Goal: Navigation & Orientation: Find specific page/section

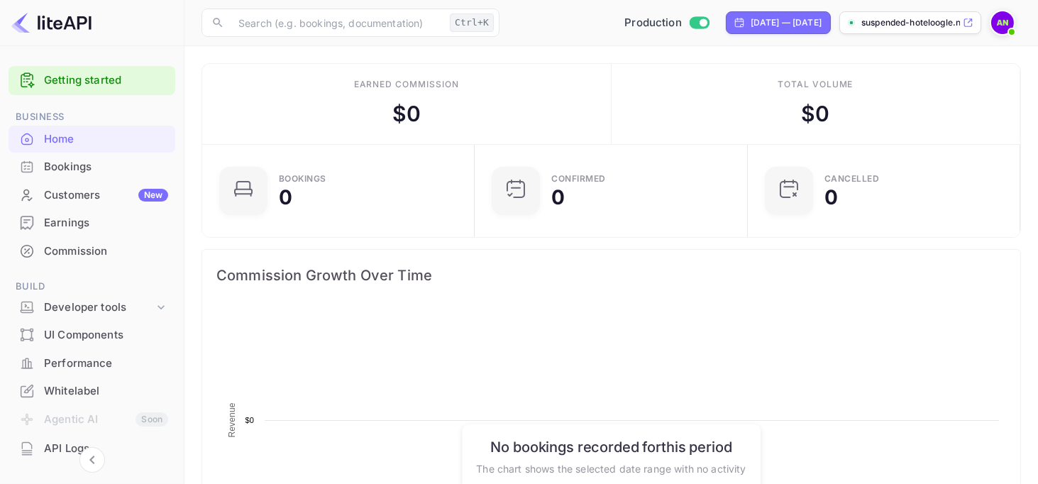
scroll to position [220, 253]
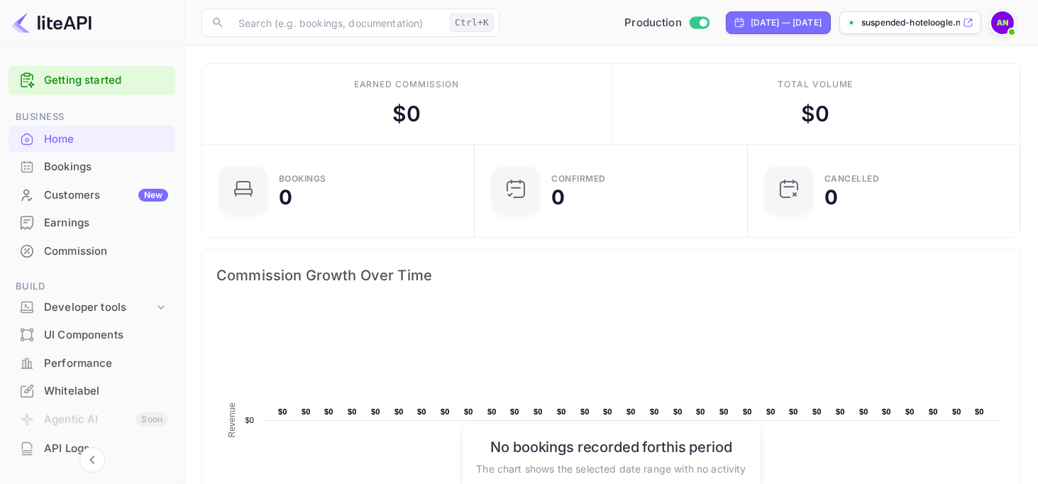
click at [1003, 33] on img at bounding box center [1003, 22] width 23 height 23
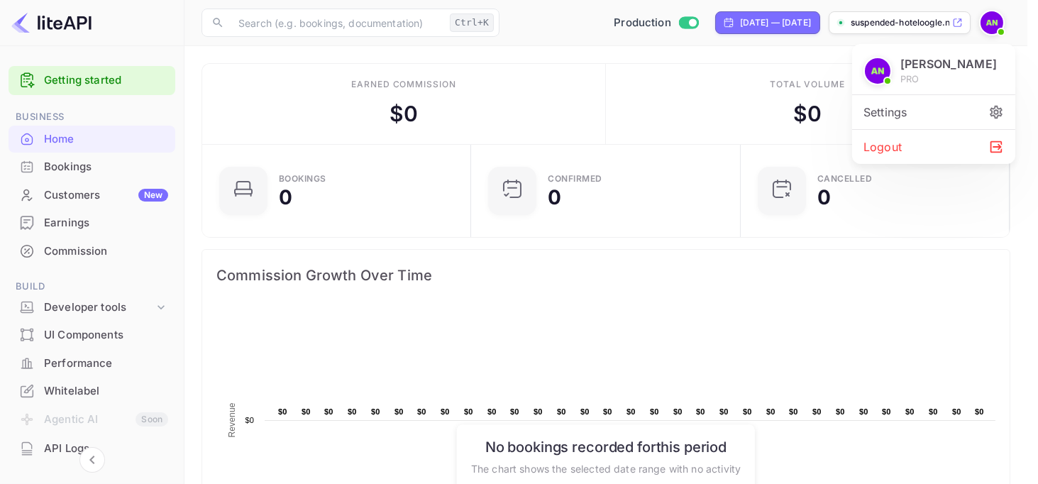
click at [1003, 33] on div at bounding box center [519, 242] width 1038 height 484
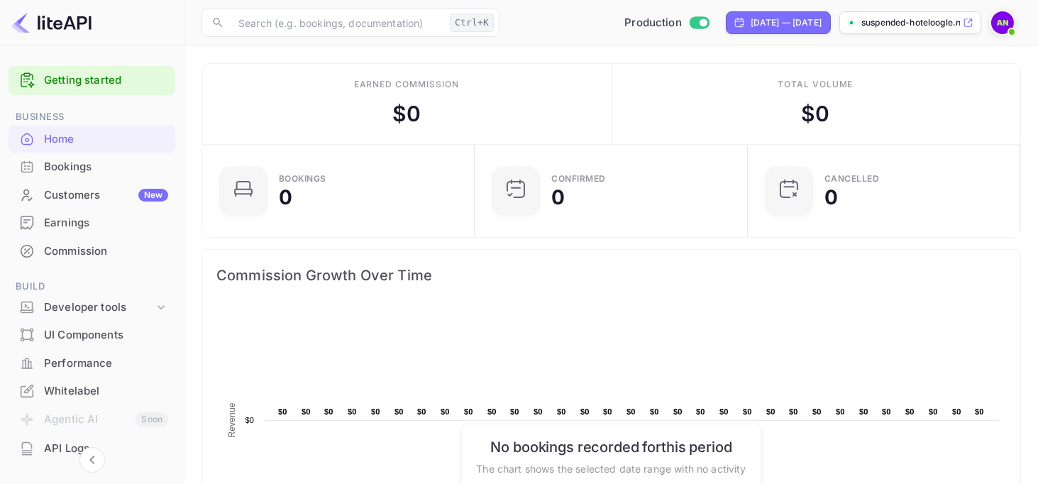
scroll to position [220, 253]
click at [996, 26] on img at bounding box center [1003, 22] width 23 height 23
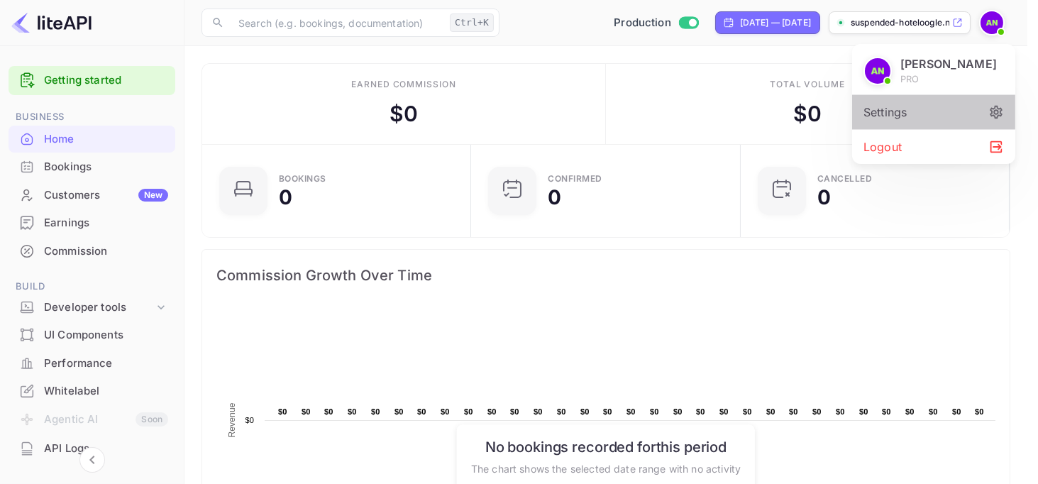
click at [896, 110] on div "Settings" at bounding box center [933, 112] width 163 height 34
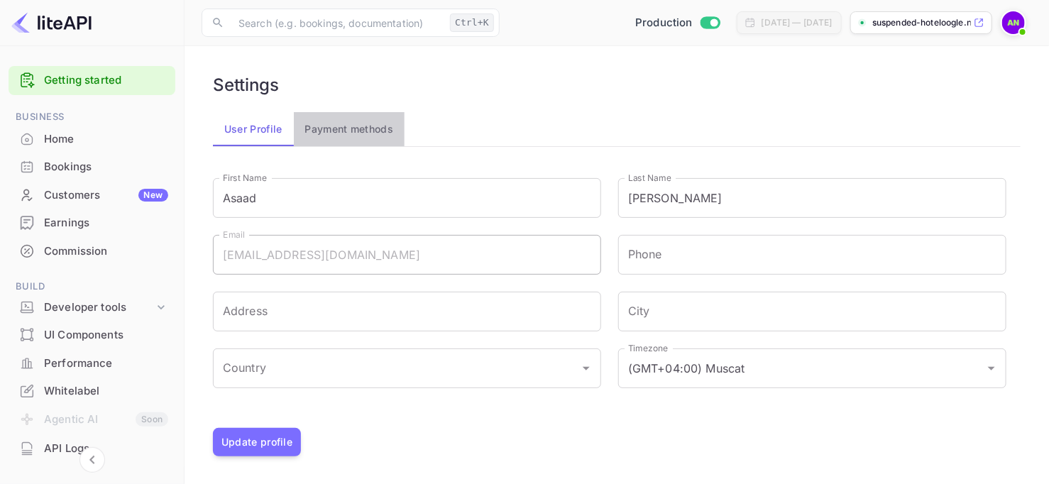
click at [351, 139] on button "Payment methods" at bounding box center [349, 129] width 111 height 34
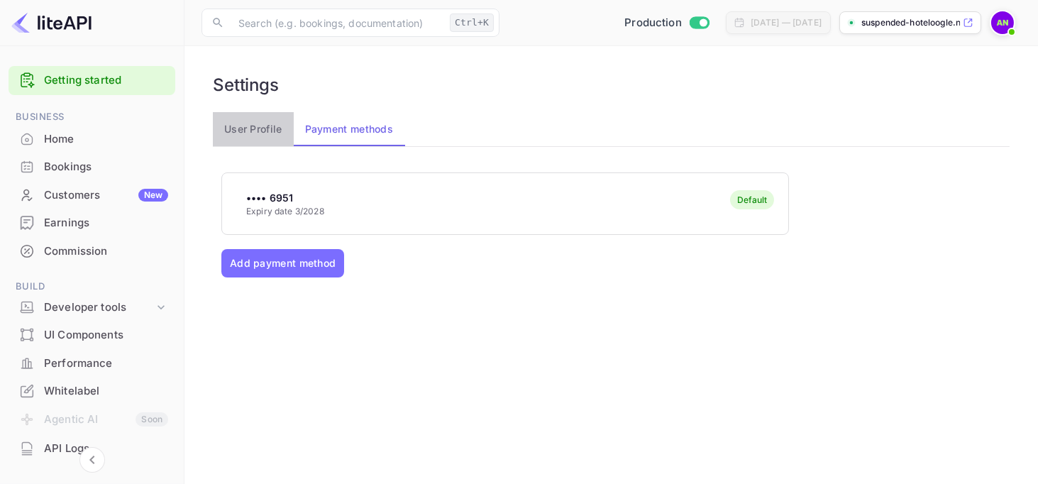
click at [251, 132] on button "User Profile" at bounding box center [253, 129] width 81 height 34
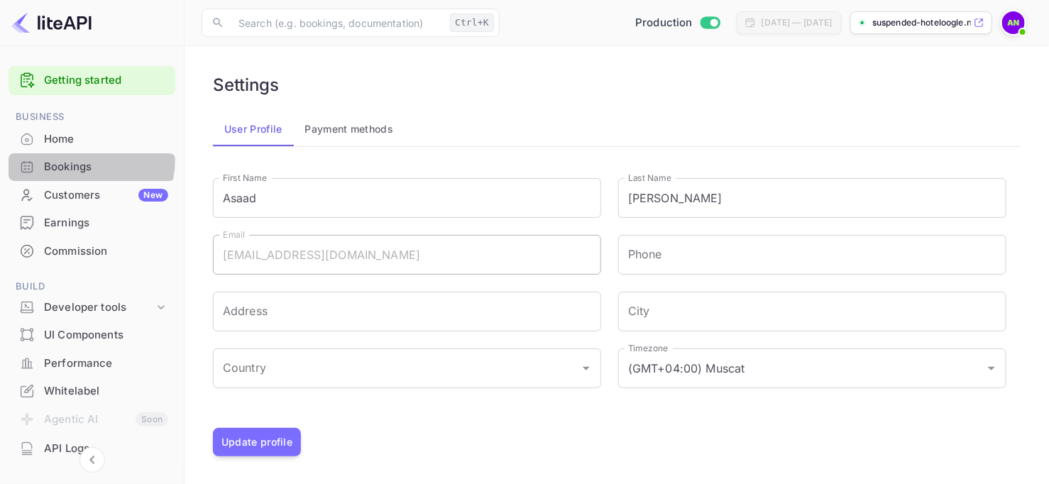
click at [66, 159] on div "Bookings" at bounding box center [106, 167] width 124 height 16
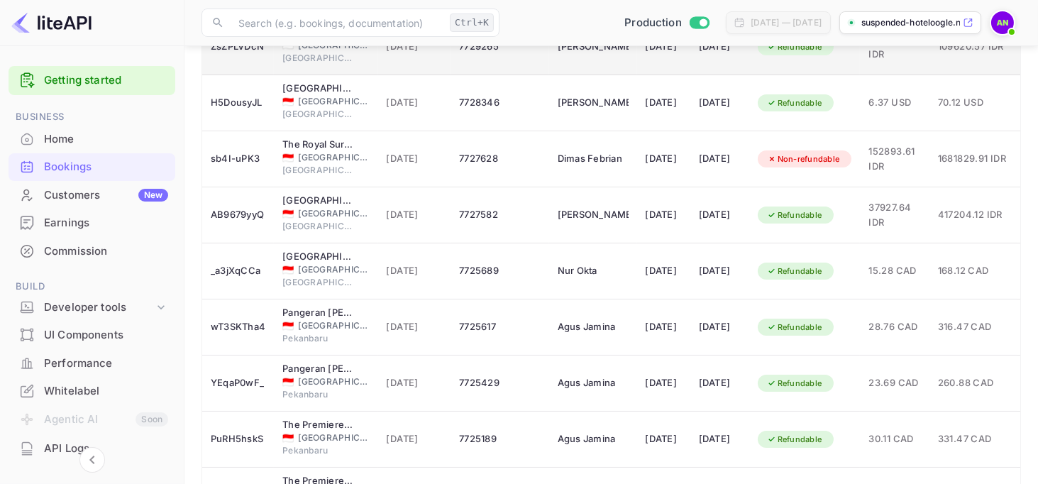
scroll to position [213, 0]
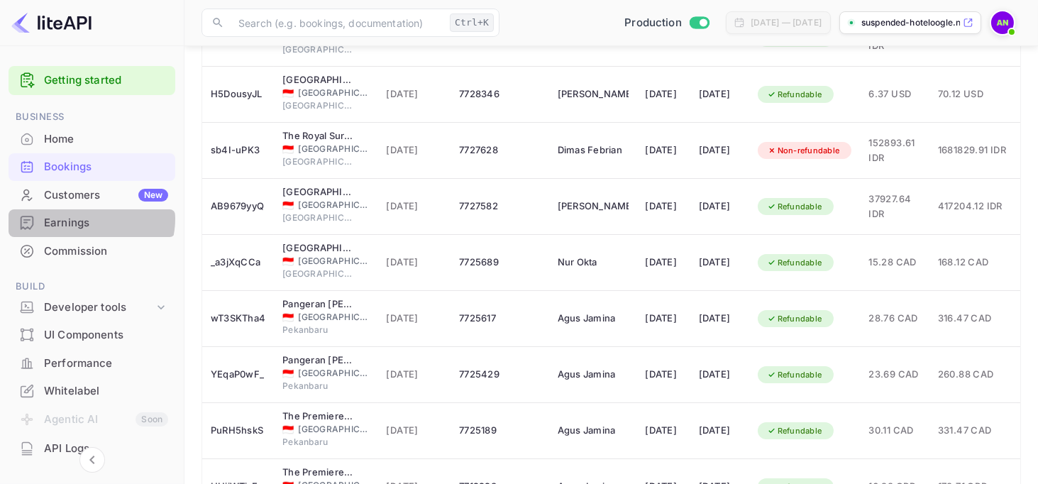
click at [89, 219] on div "Earnings" at bounding box center [106, 223] width 124 height 16
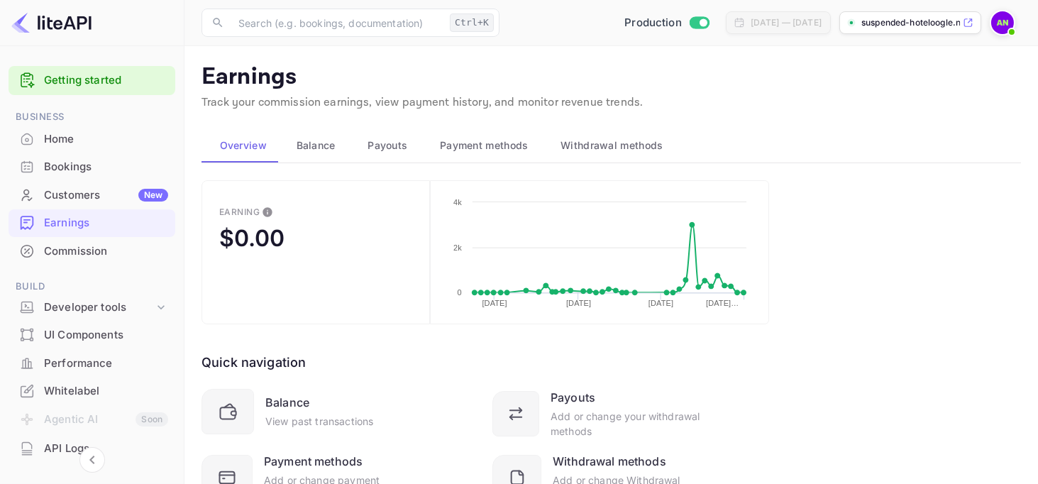
click at [321, 141] on span "Balance" at bounding box center [316, 145] width 39 height 17
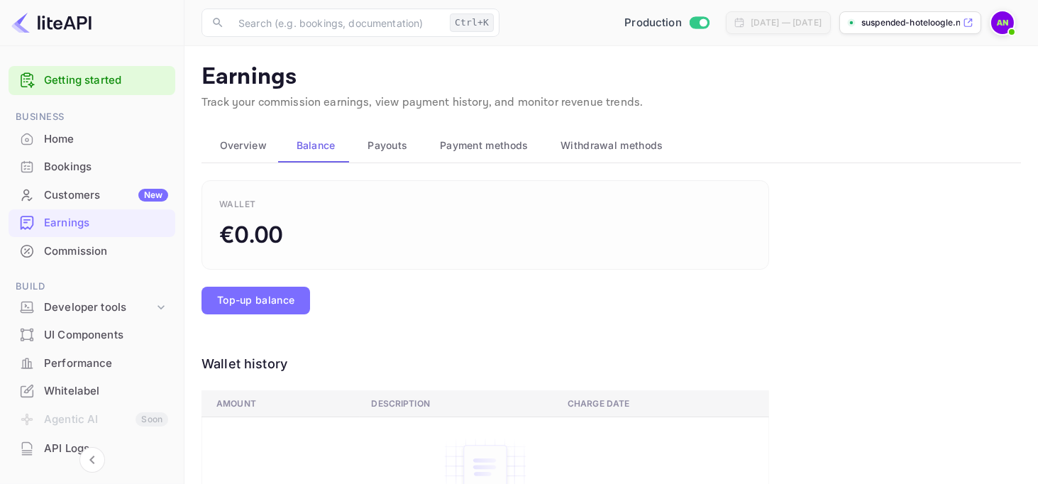
click at [370, 156] on button "Payouts" at bounding box center [386, 145] width 72 height 34
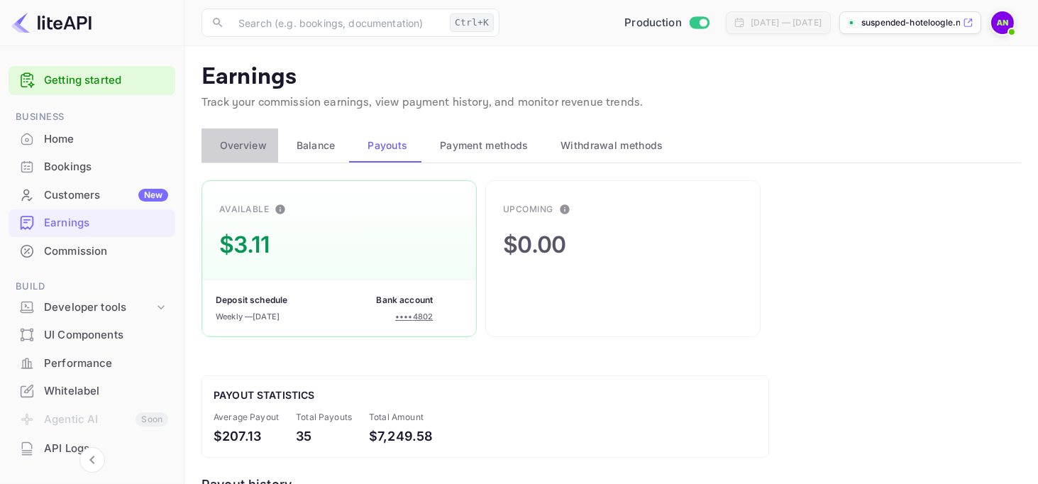
click at [257, 151] on span "Overview" at bounding box center [243, 145] width 47 height 17
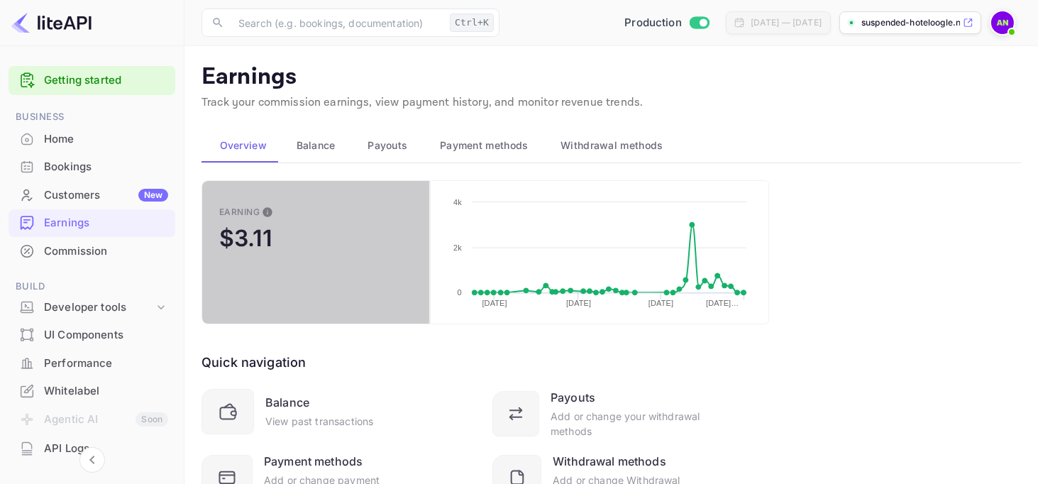
click at [281, 230] on button "Earning $3.11" at bounding box center [316, 252] width 229 height 144
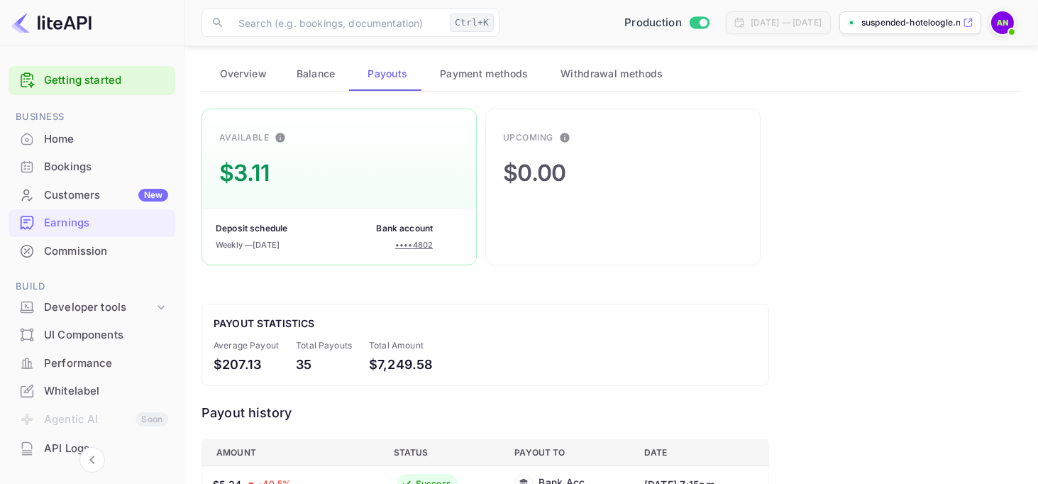
scroll to position [71, 0]
click at [442, 73] on span "Payment methods" at bounding box center [484, 74] width 89 height 17
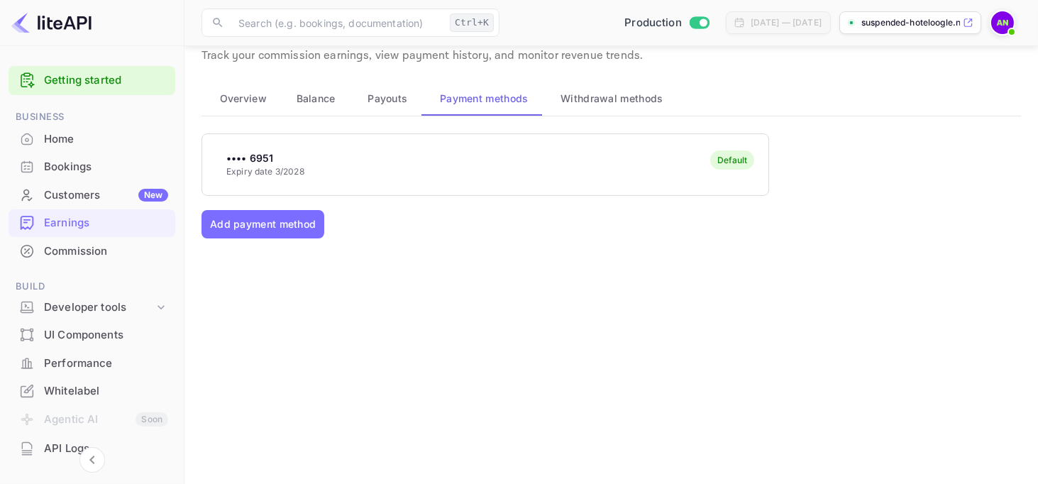
scroll to position [45, 0]
click at [597, 97] on span "Withdrawal methods" at bounding box center [612, 100] width 102 height 17
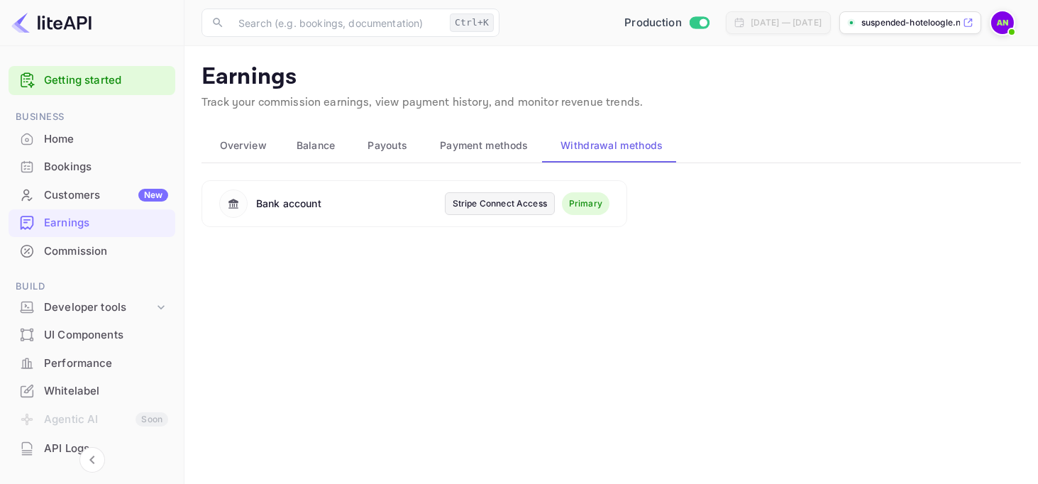
scroll to position [0, 0]
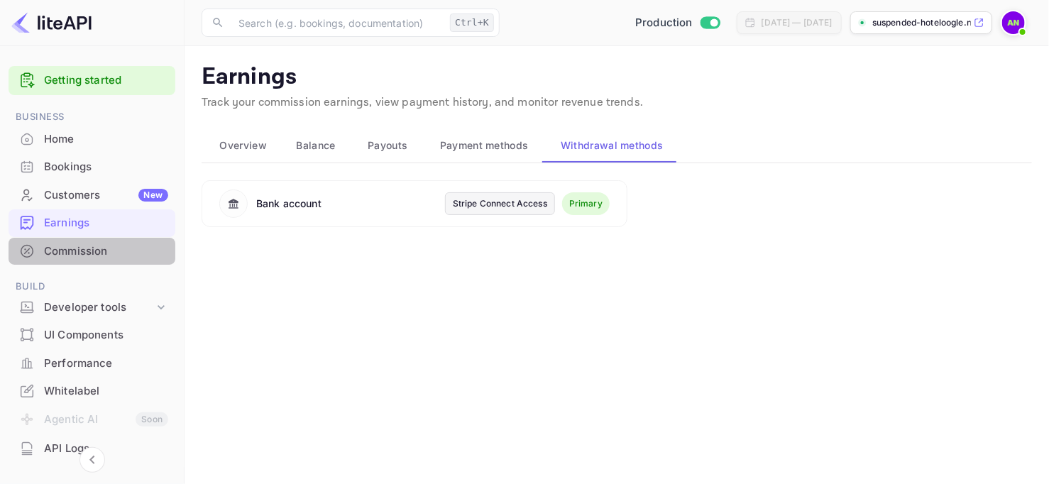
click at [99, 254] on div "Commission" at bounding box center [106, 251] width 124 height 16
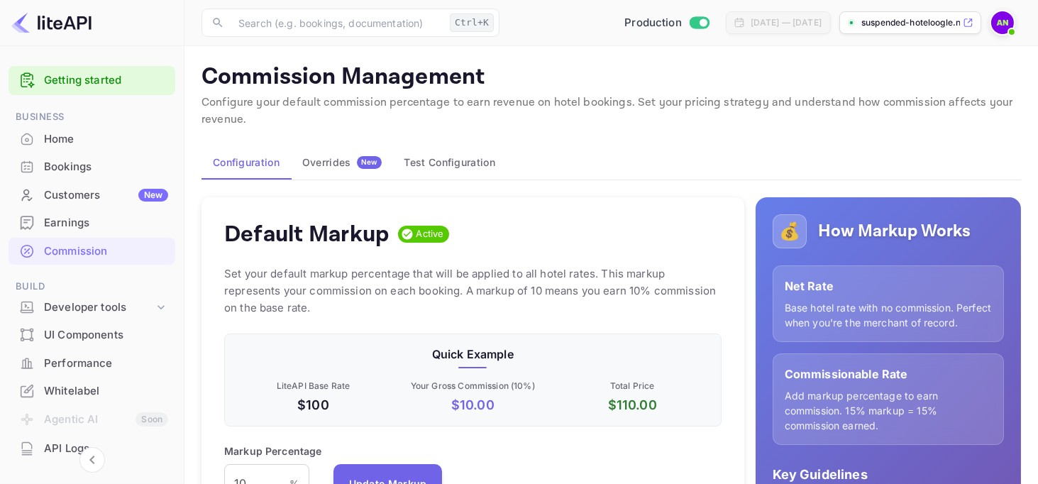
scroll to position [241, 486]
click at [889, 303] on p "Base hotel rate with no commission. Perfect when you're the merchant of record." at bounding box center [888, 315] width 207 height 30
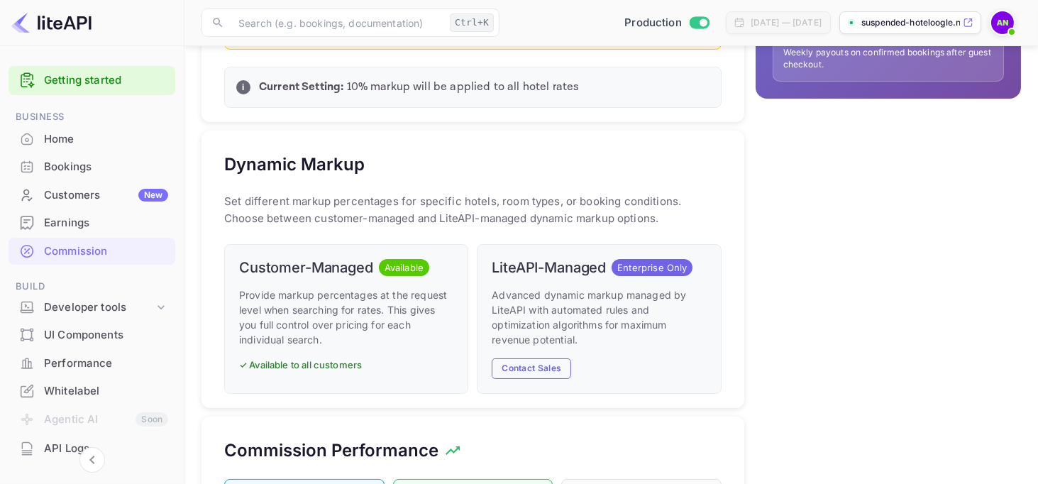
scroll to position [639, 0]
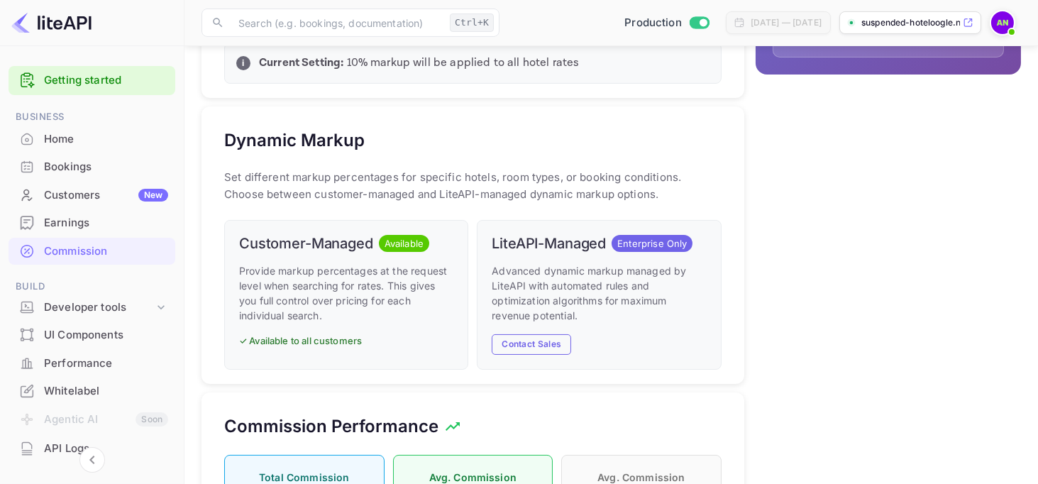
click at [287, 336] on div "Customer-Managed Available Provide markup percentages at the request level when…" at bounding box center [346, 295] width 244 height 150
click at [288, 348] on p "✓ Available to all customers" at bounding box center [346, 341] width 214 height 14
click at [391, 251] on span "Available" at bounding box center [404, 244] width 50 height 14
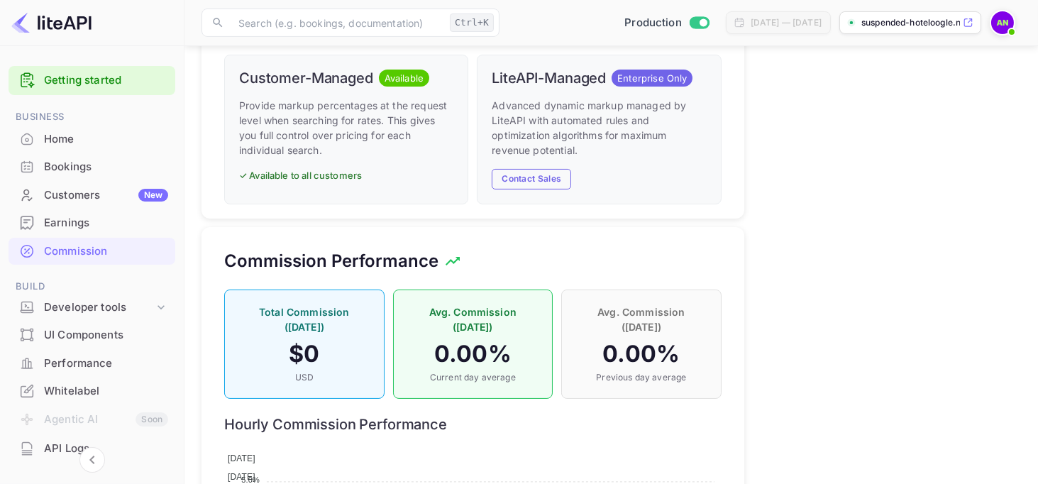
scroll to position [852, 0]
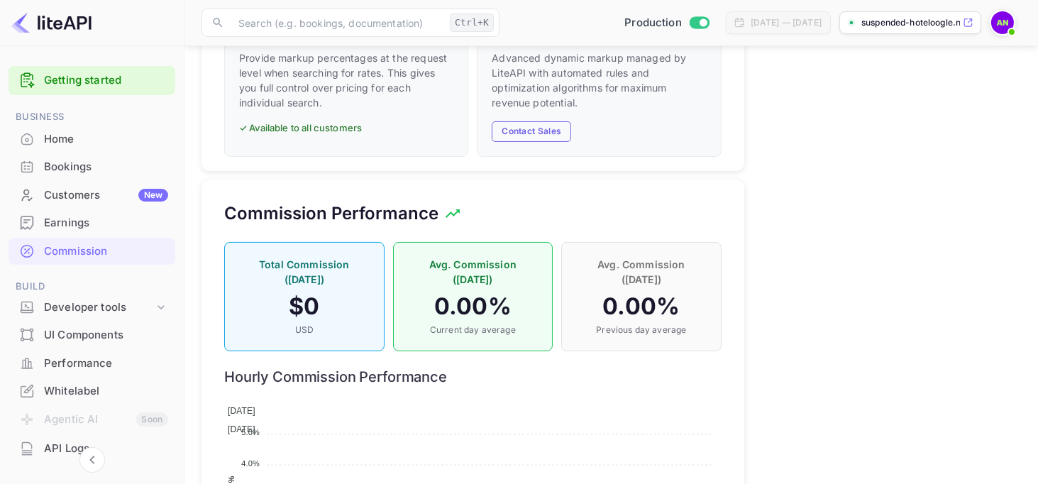
click at [356, 324] on p "USD" at bounding box center [304, 330] width 131 height 13
click at [435, 309] on h4 "0.00 %" at bounding box center [473, 306] width 131 height 28
click at [620, 276] on p "Avg. Commission ([DATE])" at bounding box center [641, 272] width 131 height 30
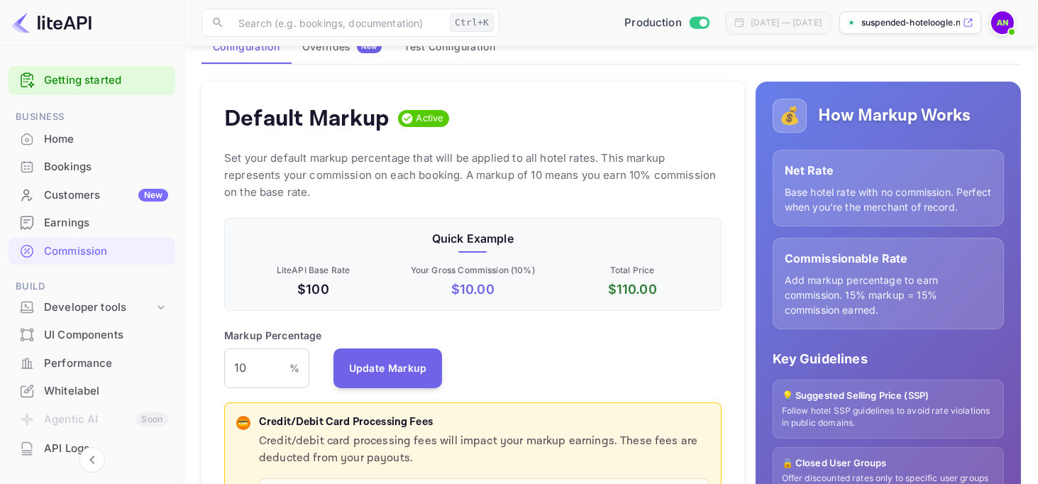
scroll to position [45, 0]
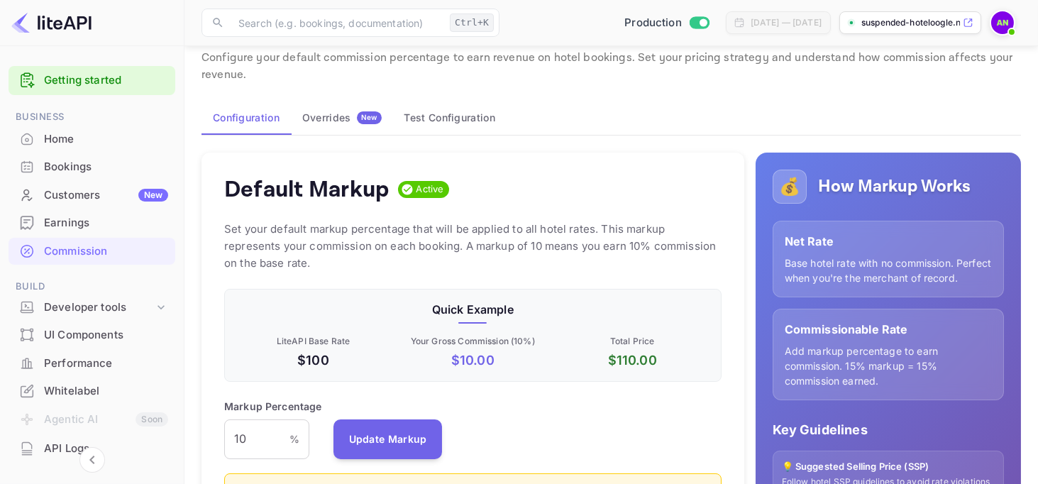
click at [833, 260] on p "Base hotel rate with no commission. Perfect when you're the merchant of record." at bounding box center [888, 271] width 207 height 30
click at [334, 122] on div "Overrides New" at bounding box center [341, 117] width 79 height 13
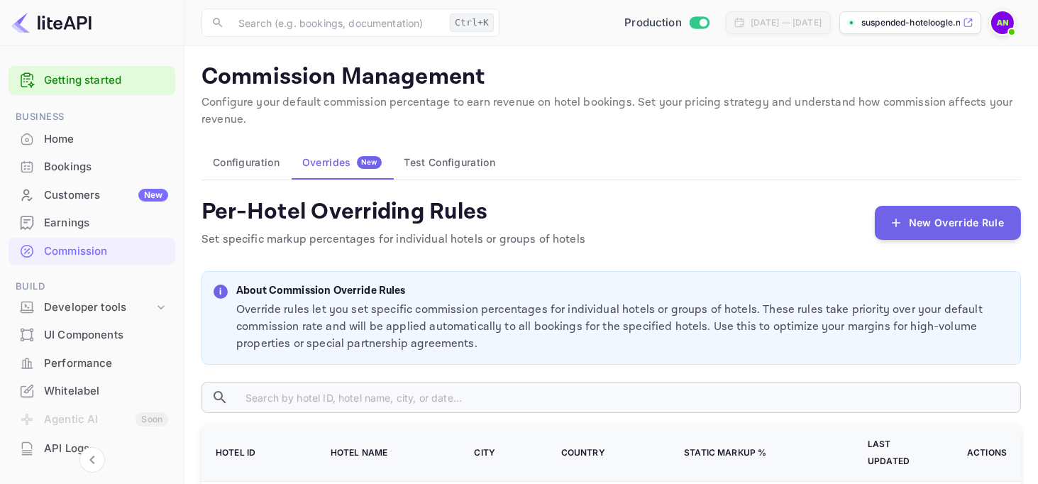
click at [428, 169] on button "Test Configuration" at bounding box center [450, 162] width 114 height 34
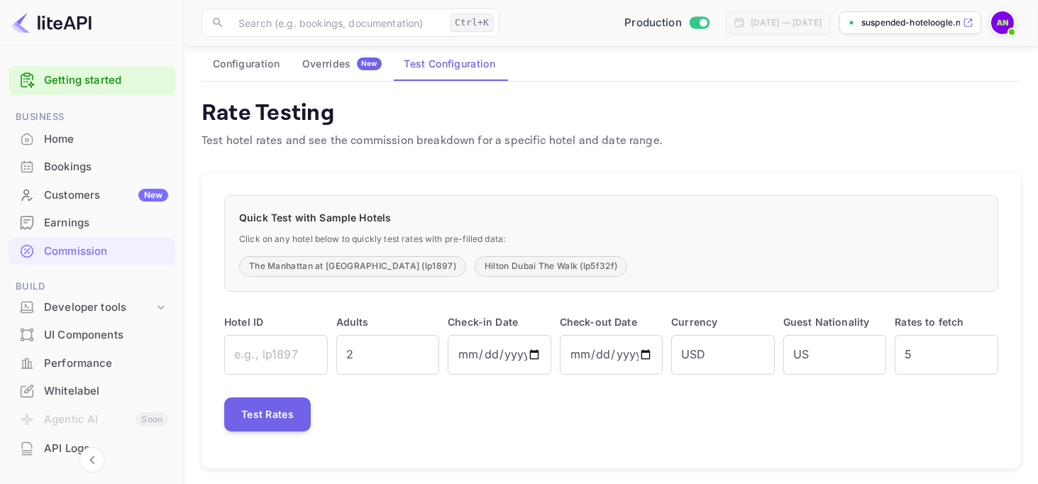
scroll to position [106, 0]
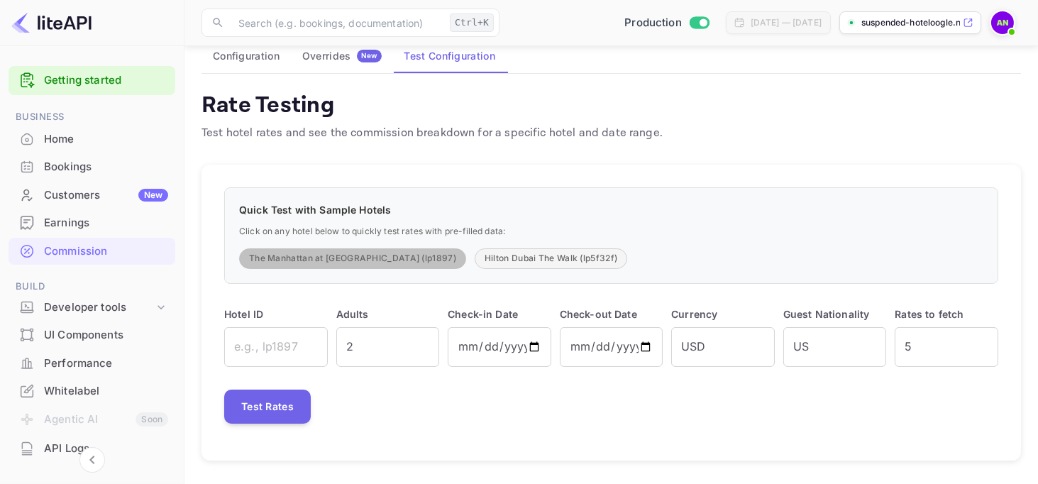
click at [397, 253] on button "The Manhattan at [GEOGRAPHIC_DATA] (lp1897)" at bounding box center [352, 258] width 227 height 21
type input "lp1897"
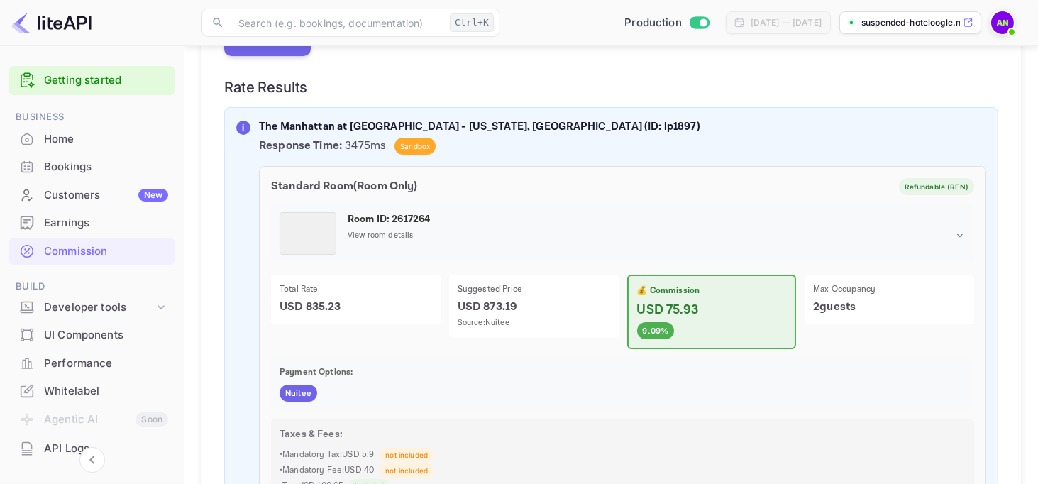
scroll to position [426, 0]
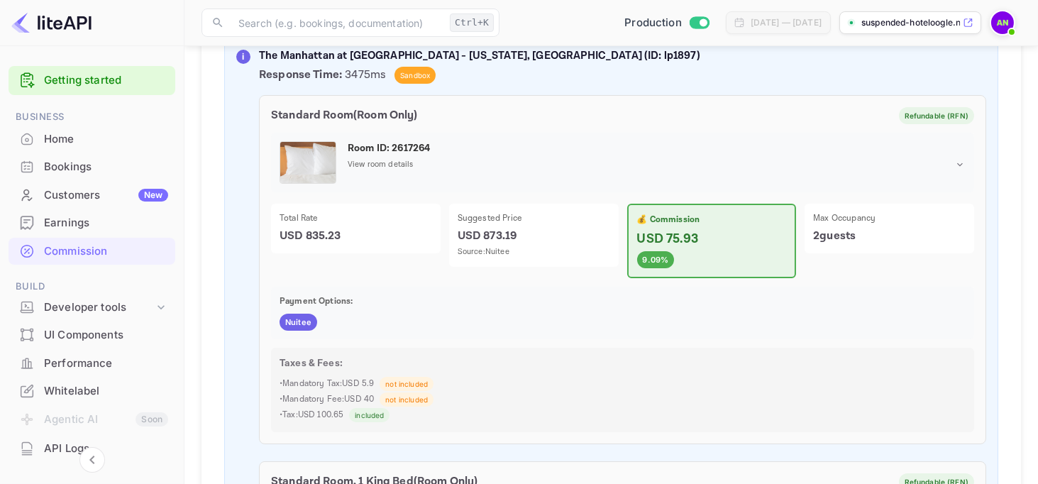
click at [309, 319] on span "Nuitee" at bounding box center [299, 323] width 38 height 12
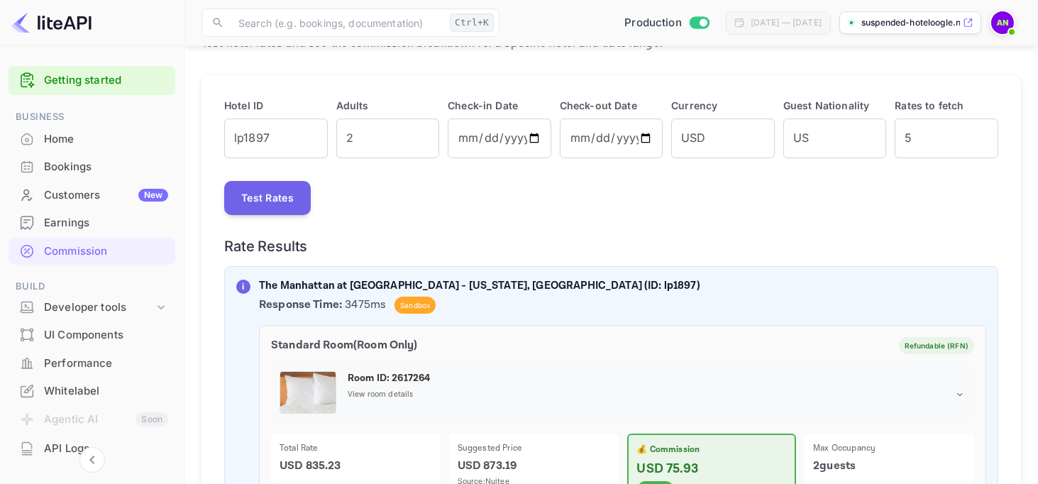
scroll to position [0, 0]
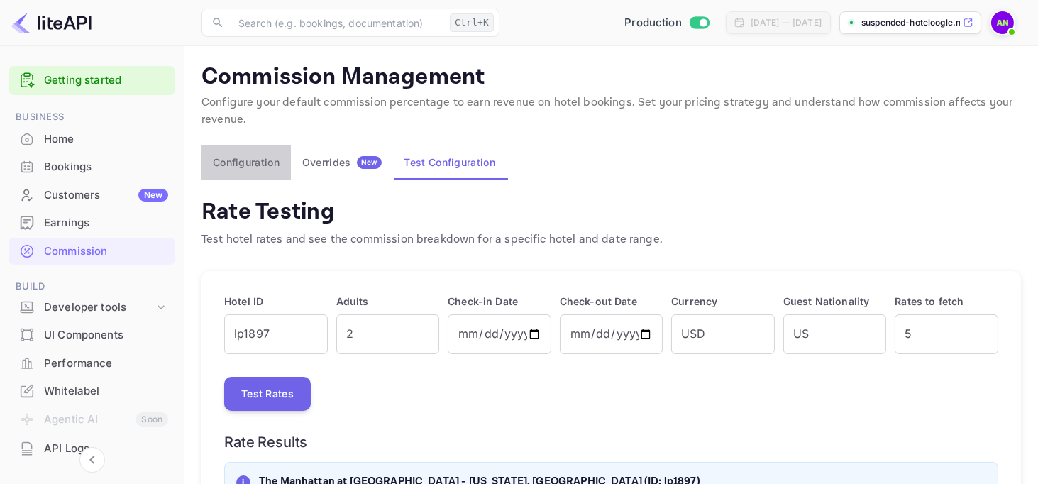
click at [255, 167] on button "Configuration" at bounding box center [246, 162] width 89 height 34
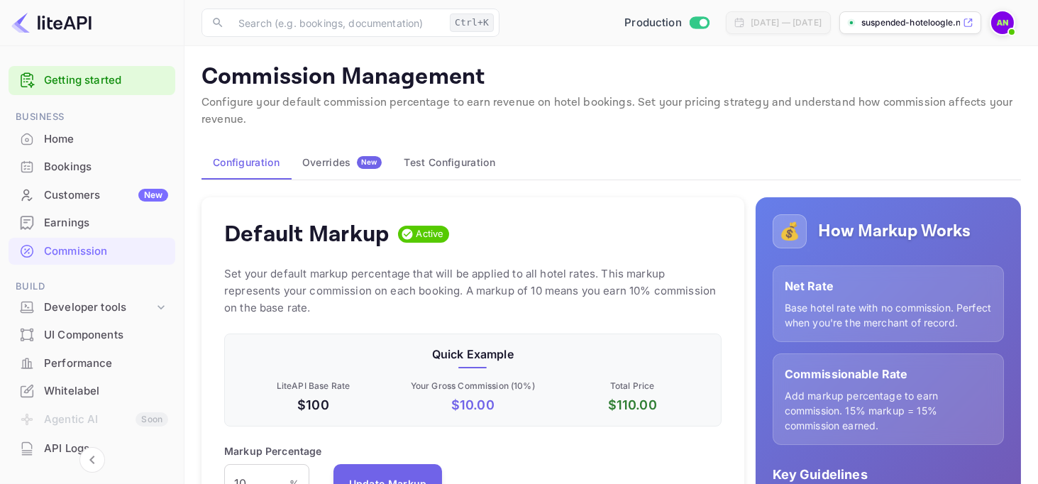
scroll to position [241, 486]
click at [852, 319] on p "Base hotel rate with no commission. Perfect when you're the merchant of record." at bounding box center [888, 315] width 207 height 30
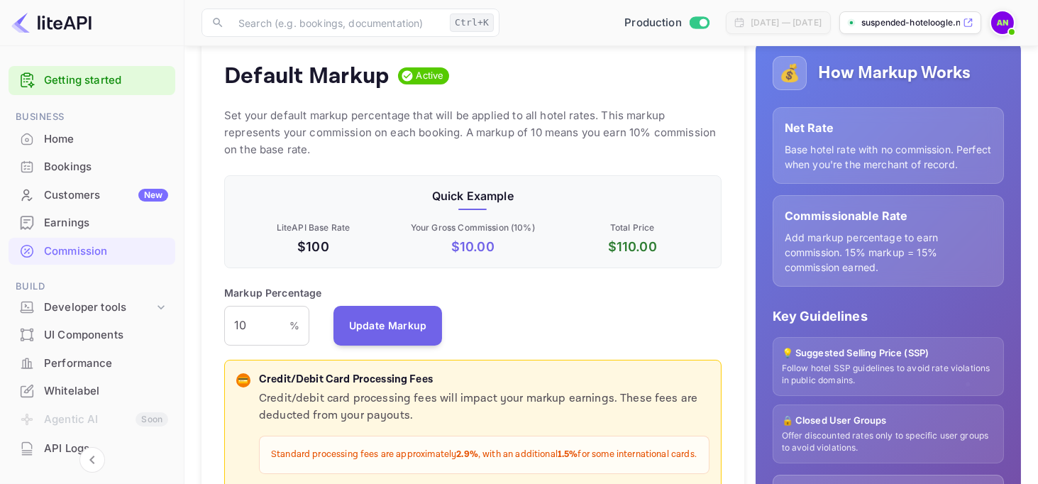
scroll to position [213, 0]
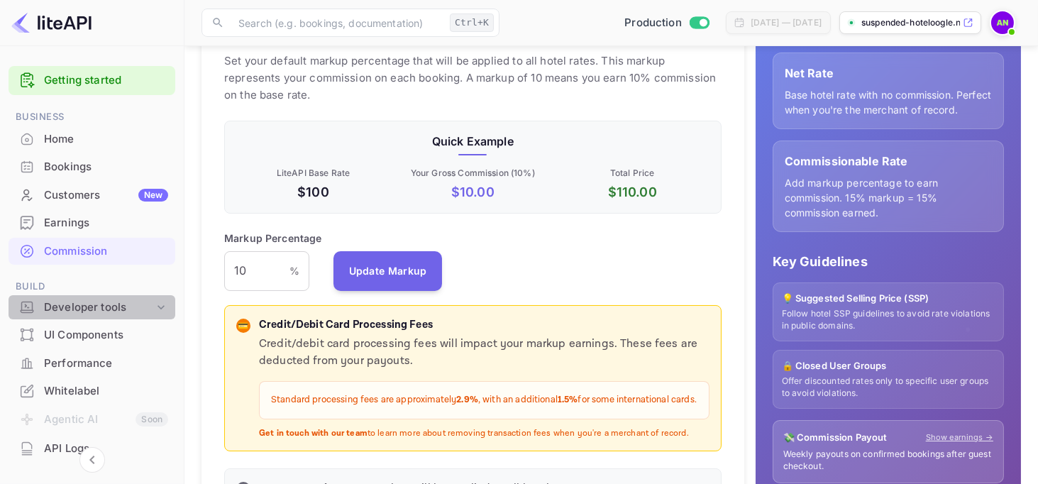
click at [124, 307] on div "Developer tools" at bounding box center [99, 308] width 110 height 16
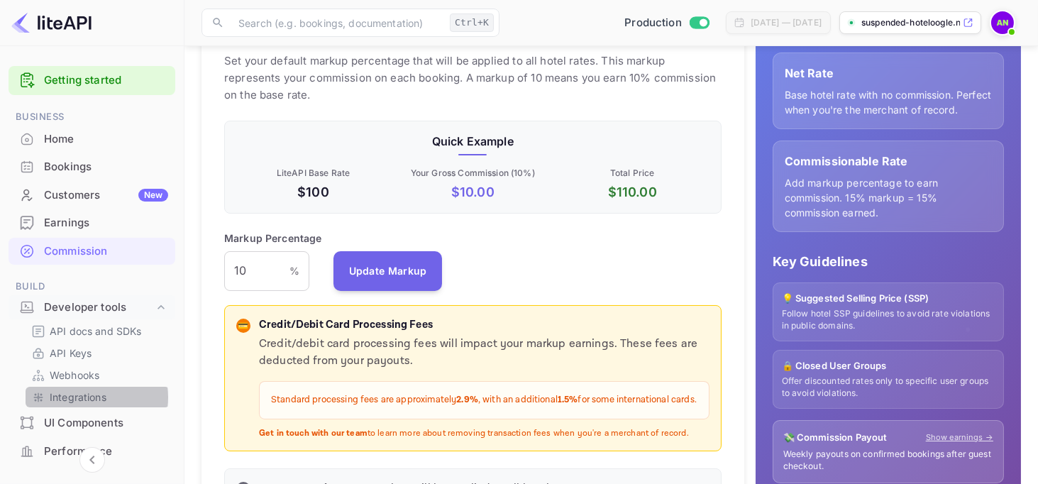
click at [82, 397] on p "Integrations" at bounding box center [78, 397] width 57 height 15
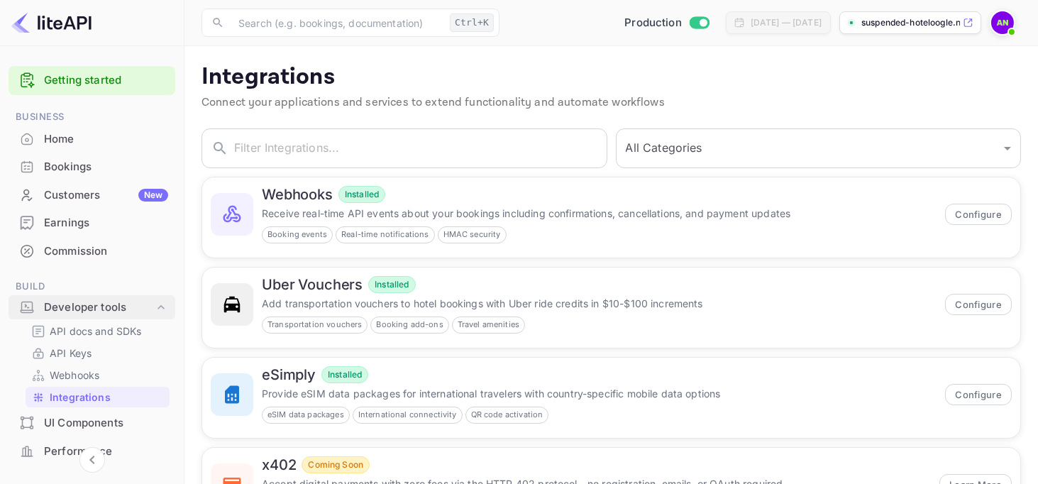
click at [111, 307] on div "Developer tools" at bounding box center [99, 308] width 110 height 16
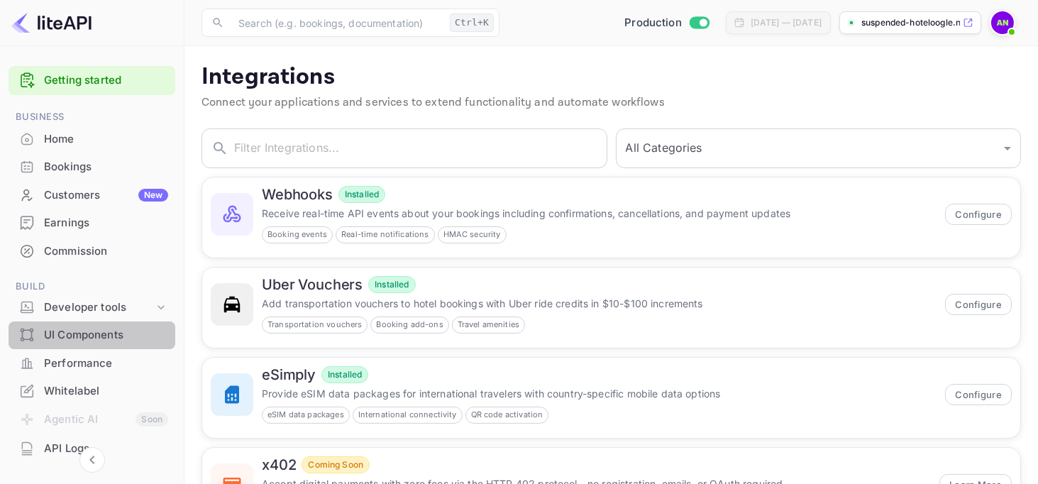
click at [94, 329] on div "UI Components" at bounding box center [106, 335] width 124 height 16
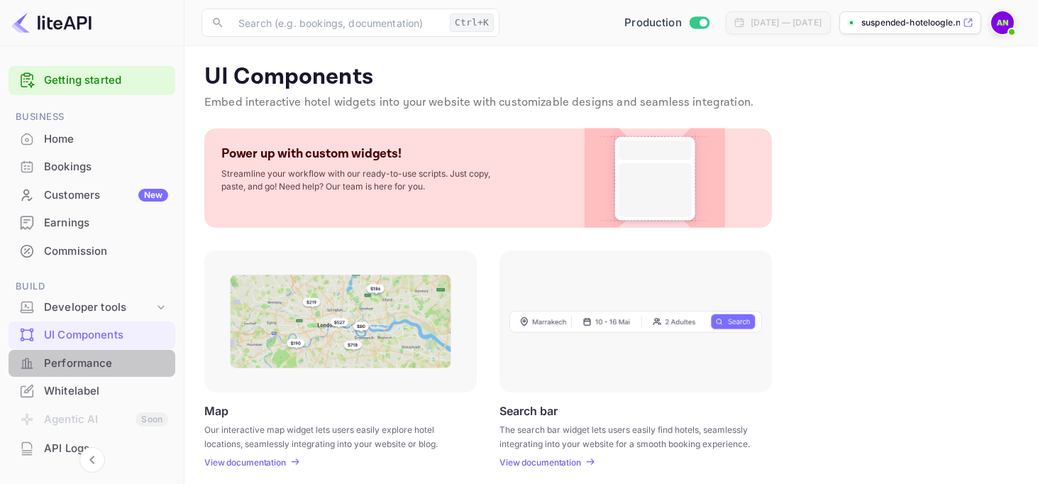
click at [99, 371] on div "Performance" at bounding box center [92, 364] width 167 height 28
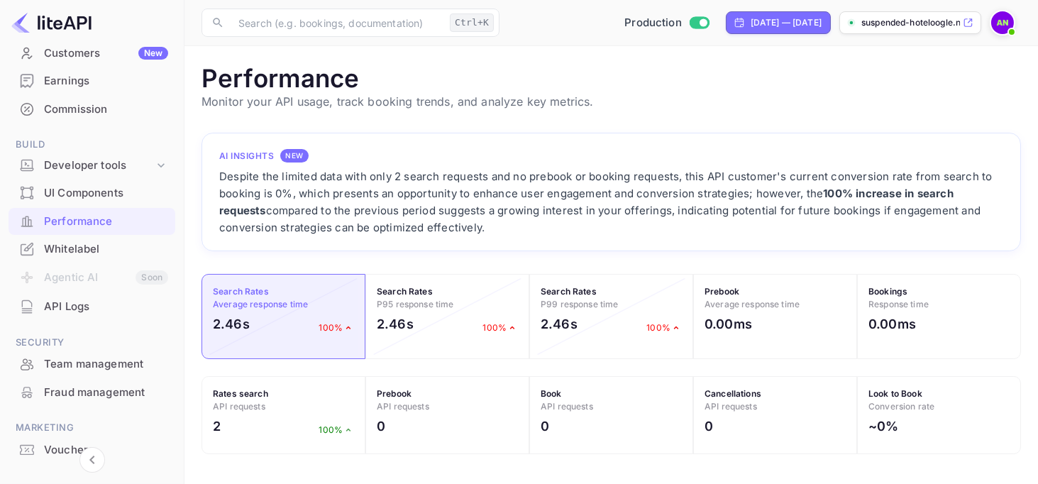
click at [84, 253] on div "Whitelabel" at bounding box center [106, 249] width 124 height 16
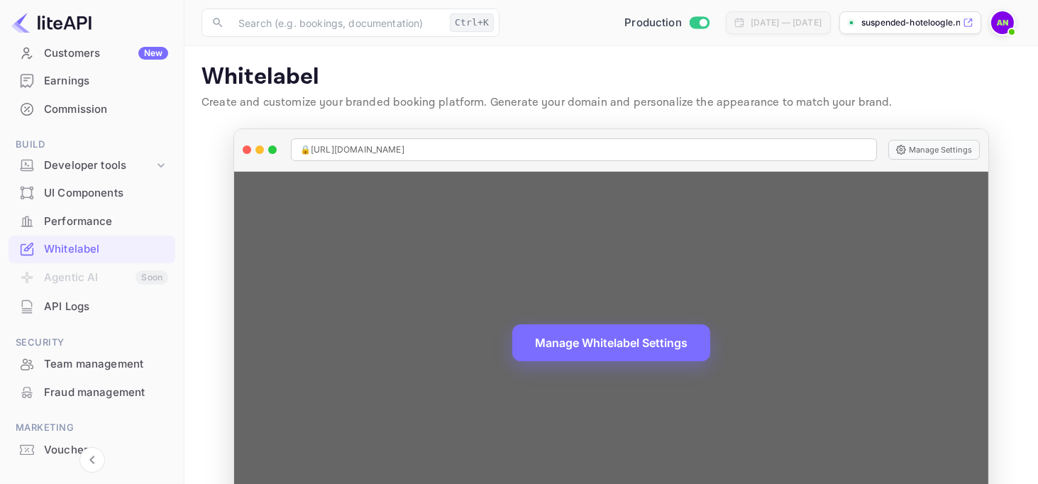
scroll to position [48, 0]
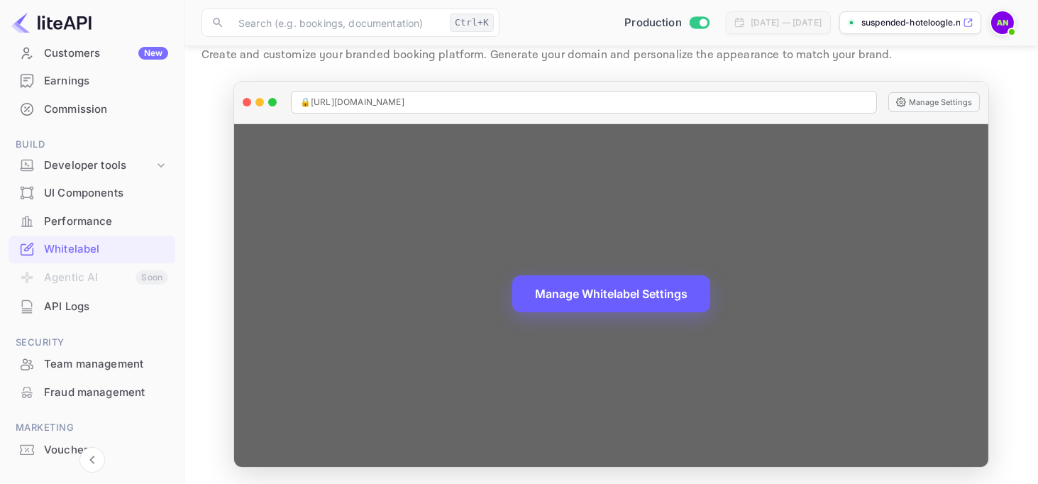
click at [606, 298] on button "Manage Whitelabel Settings" at bounding box center [611, 293] width 198 height 37
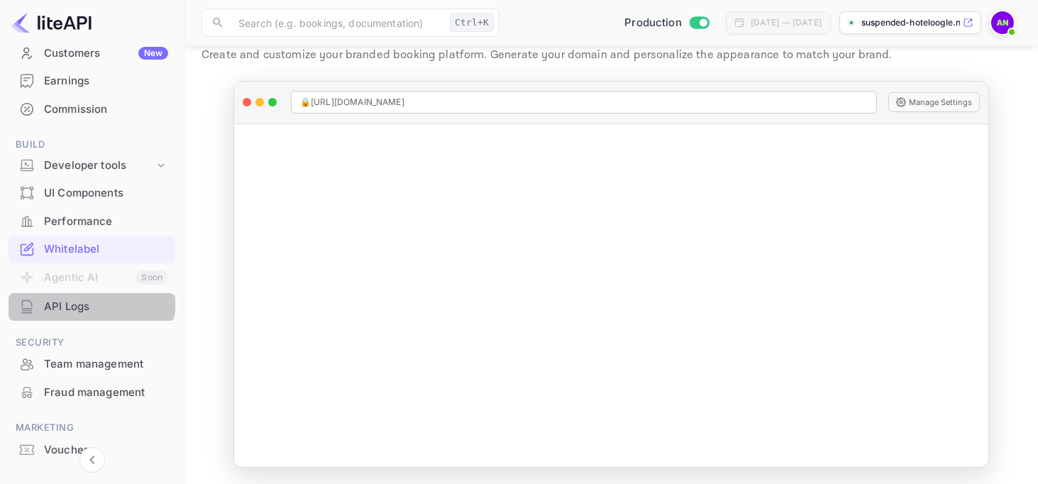
click at [89, 300] on div "API Logs" at bounding box center [106, 307] width 124 height 16
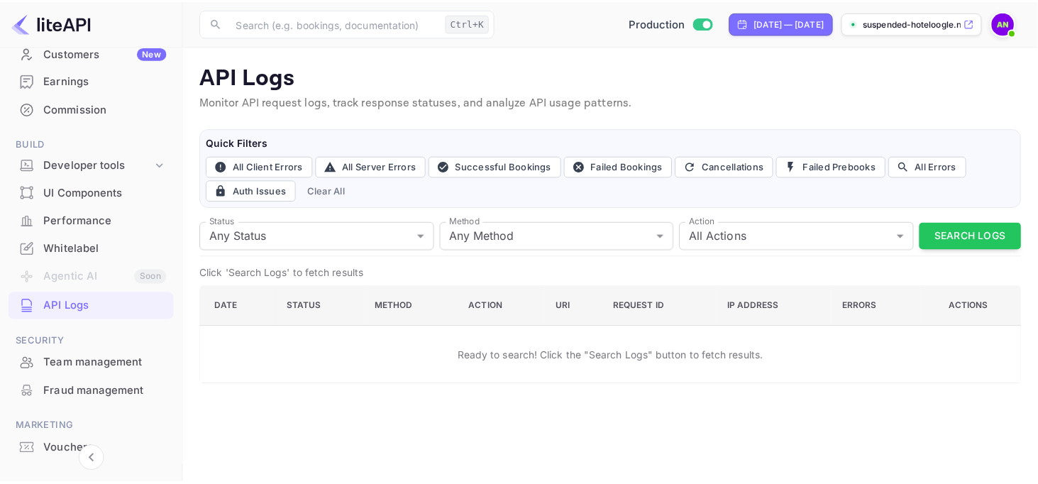
scroll to position [199, 0]
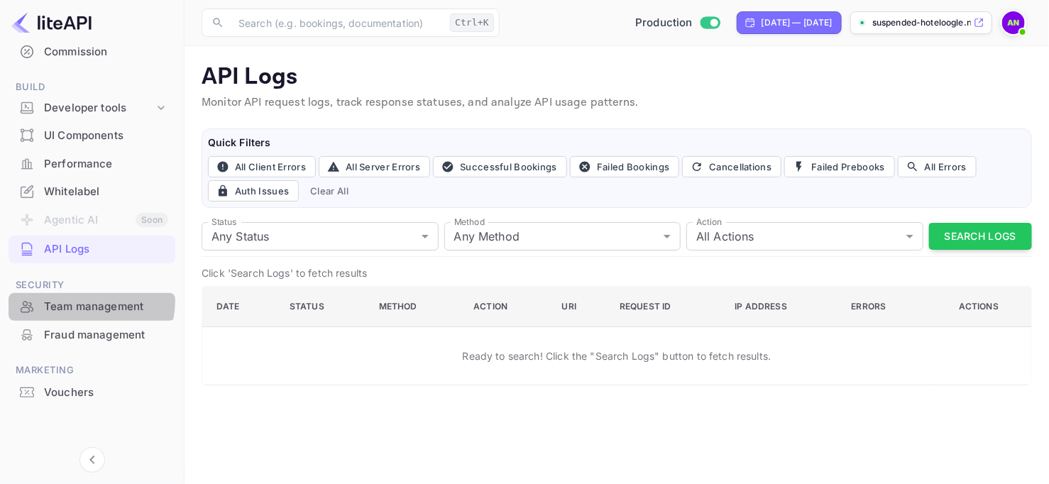
click at [89, 300] on div "Team management" at bounding box center [106, 307] width 124 height 16
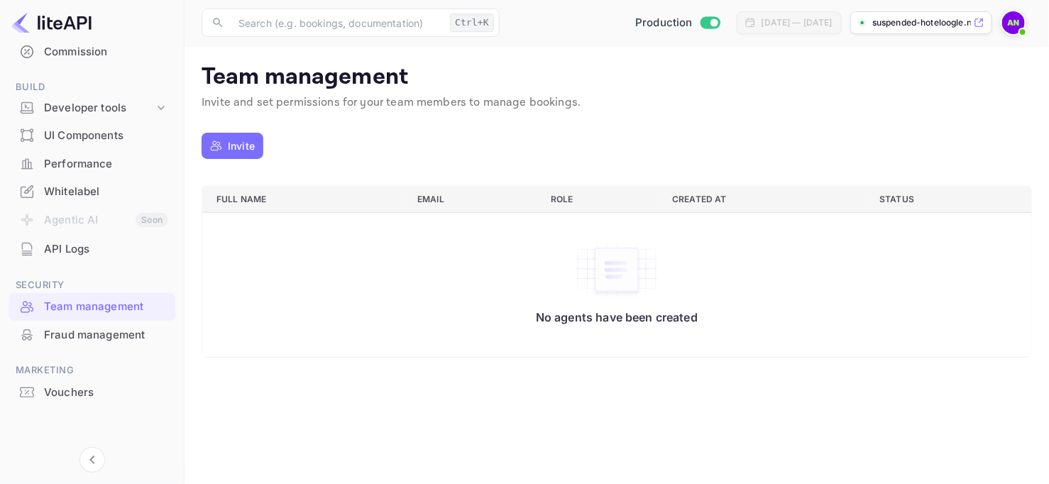
click at [99, 331] on div "Fraud management" at bounding box center [106, 335] width 124 height 16
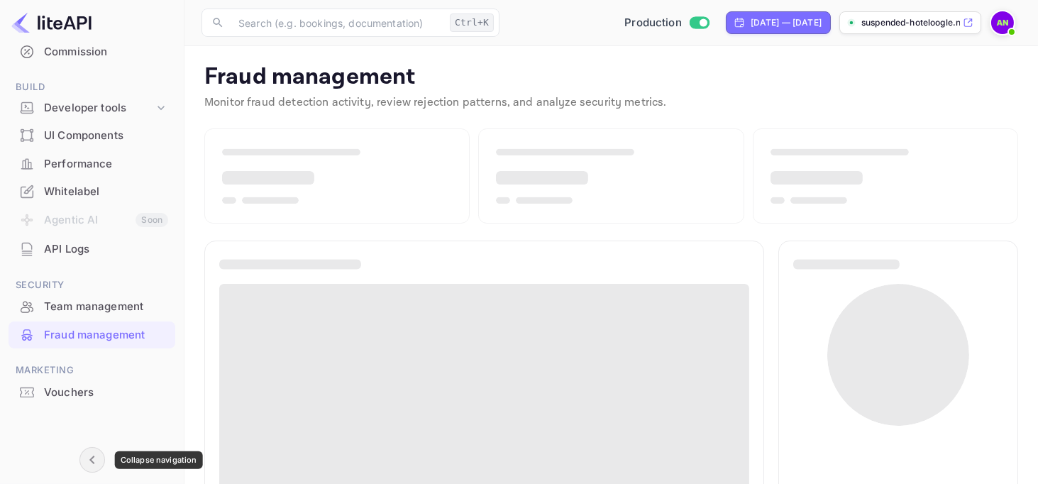
click at [98, 467] on icon "Collapse navigation" at bounding box center [92, 459] width 17 height 17
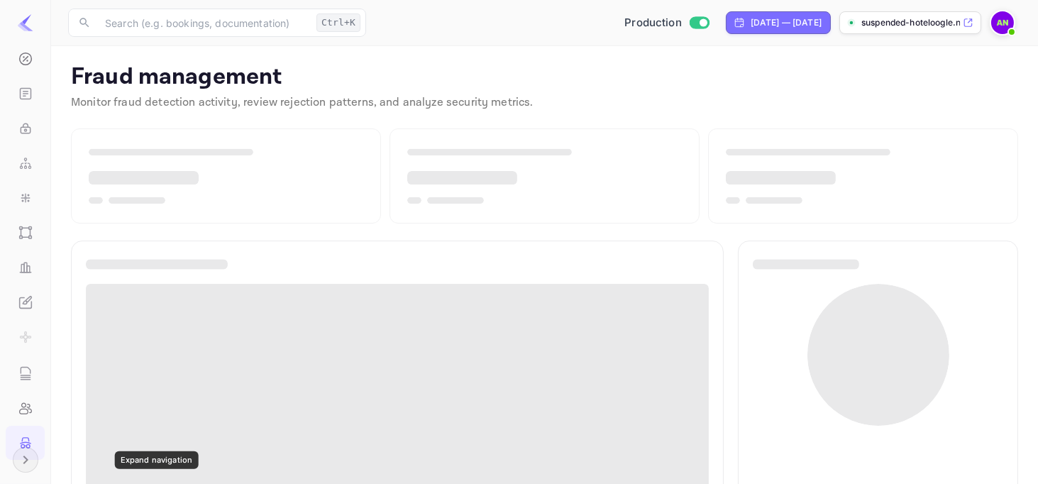
scroll to position [203, 0]
click at [20, 467] on icon "Expand navigation" at bounding box center [25, 459] width 17 height 17
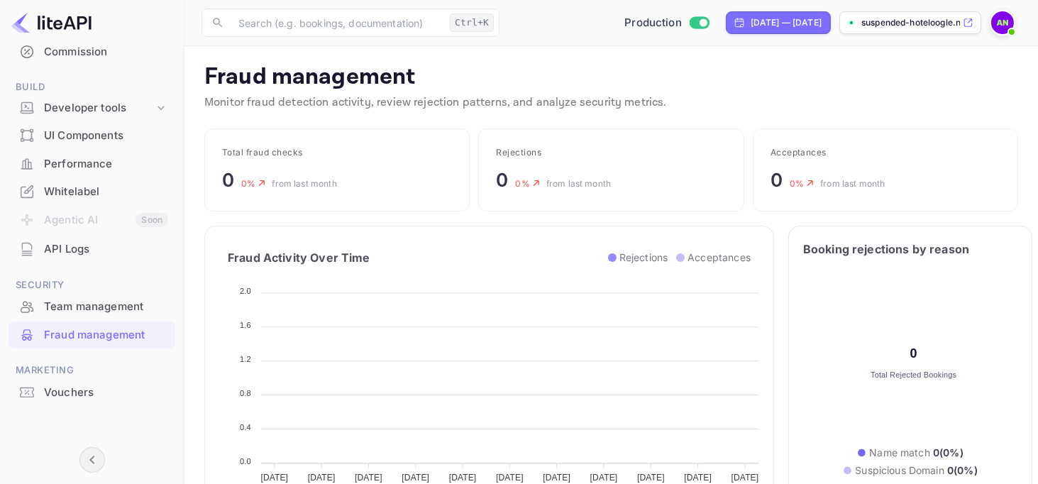
scroll to position [11, 11]
click at [96, 400] on div "Vouchers" at bounding box center [92, 393] width 167 height 28
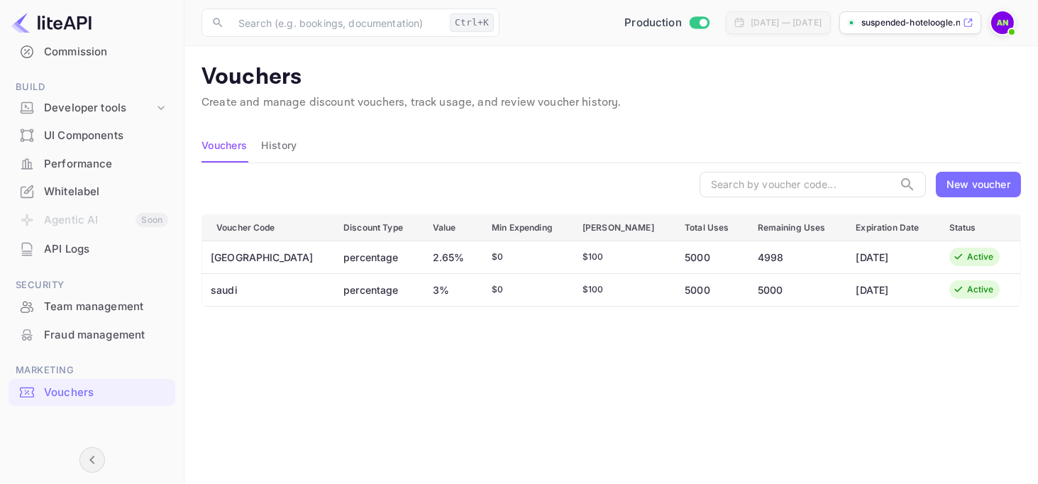
scroll to position [57, 0]
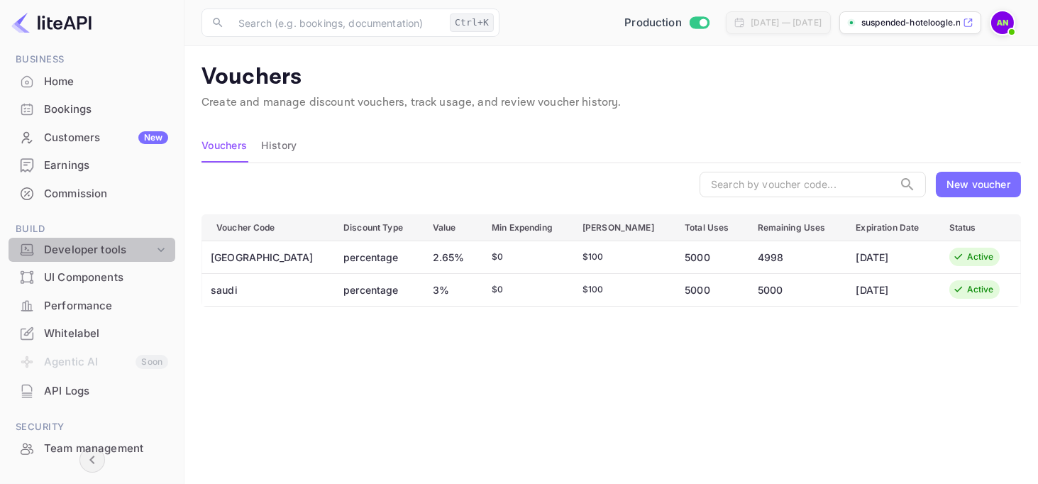
click at [121, 255] on div "Developer tools" at bounding box center [99, 250] width 110 height 16
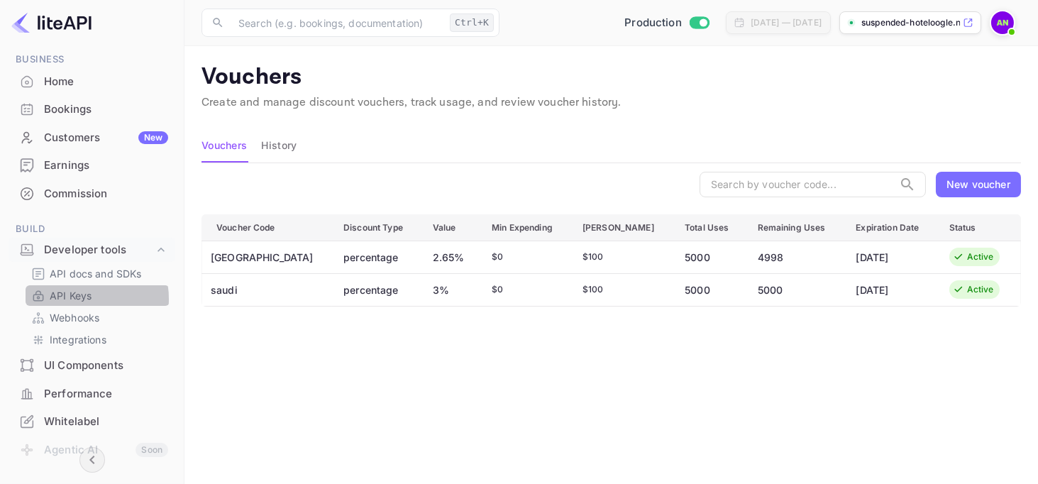
click at [75, 298] on p "API Keys" at bounding box center [71, 295] width 42 height 15
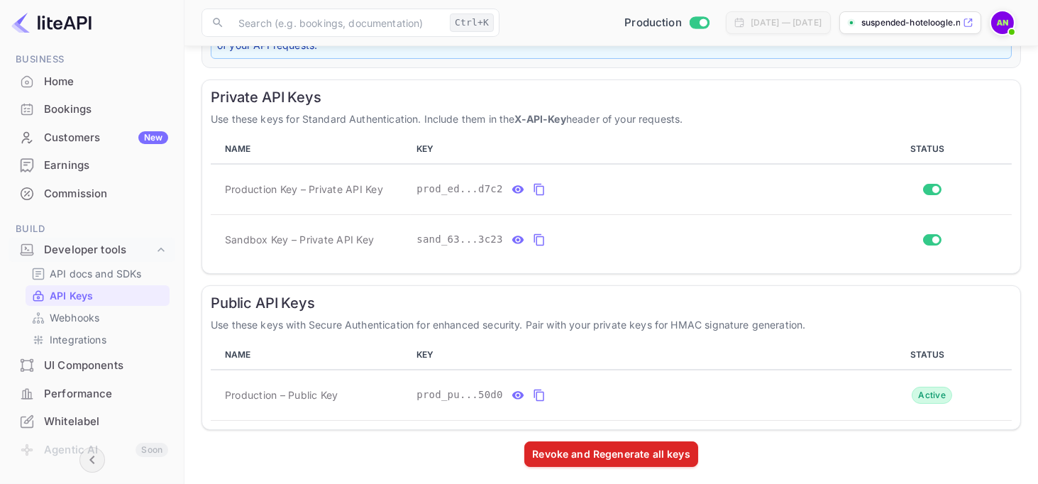
scroll to position [222, 0]
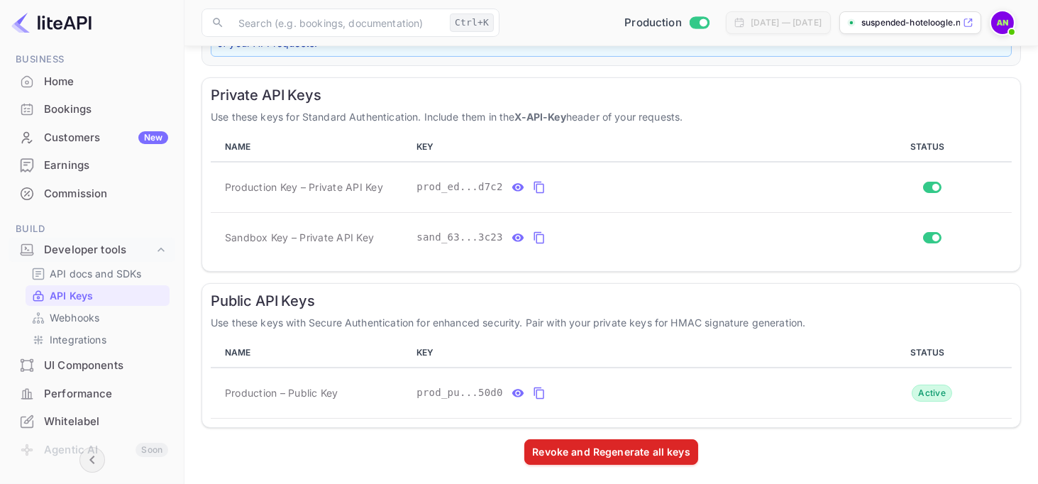
click at [62, 202] on div "Commission" at bounding box center [92, 194] width 167 height 28
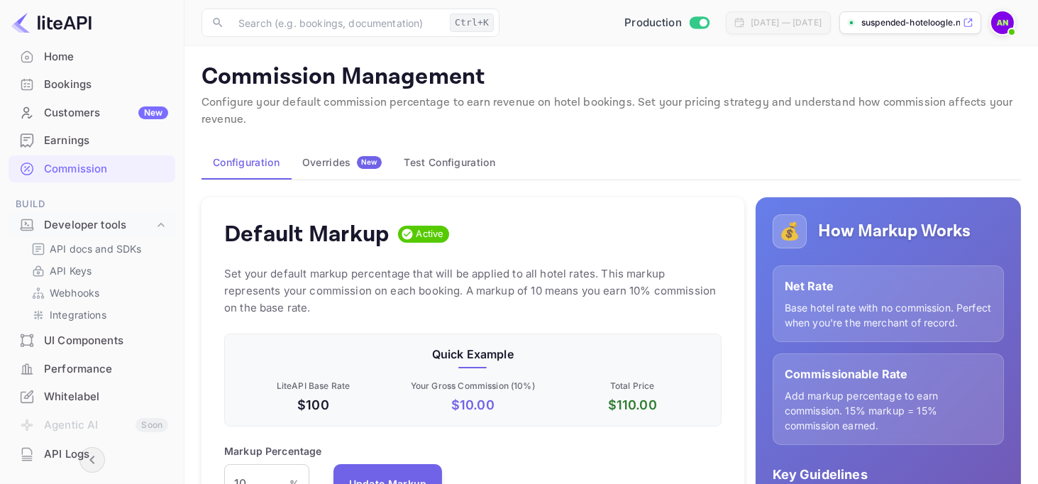
scroll to position [213, 0]
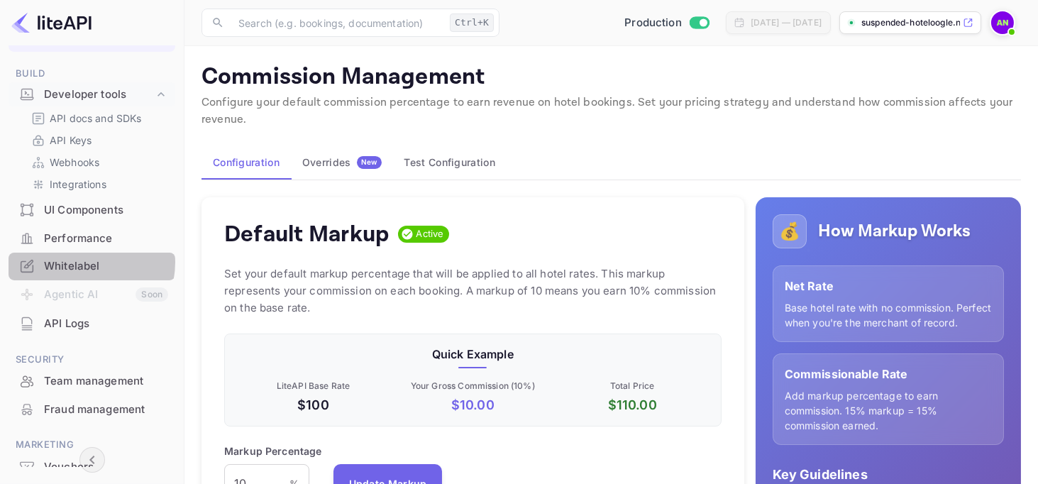
click at [78, 262] on div "Whitelabel" at bounding box center [106, 266] width 124 height 16
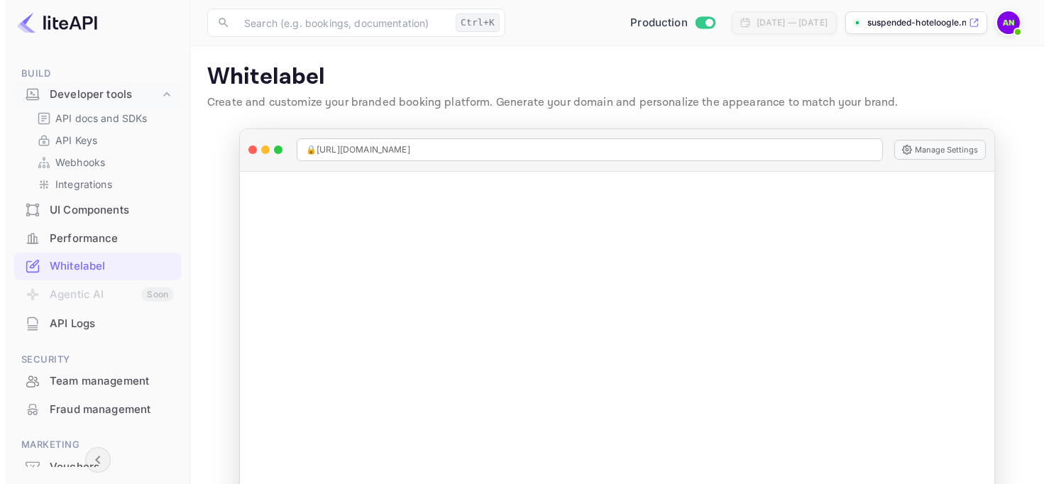
scroll to position [287, 0]
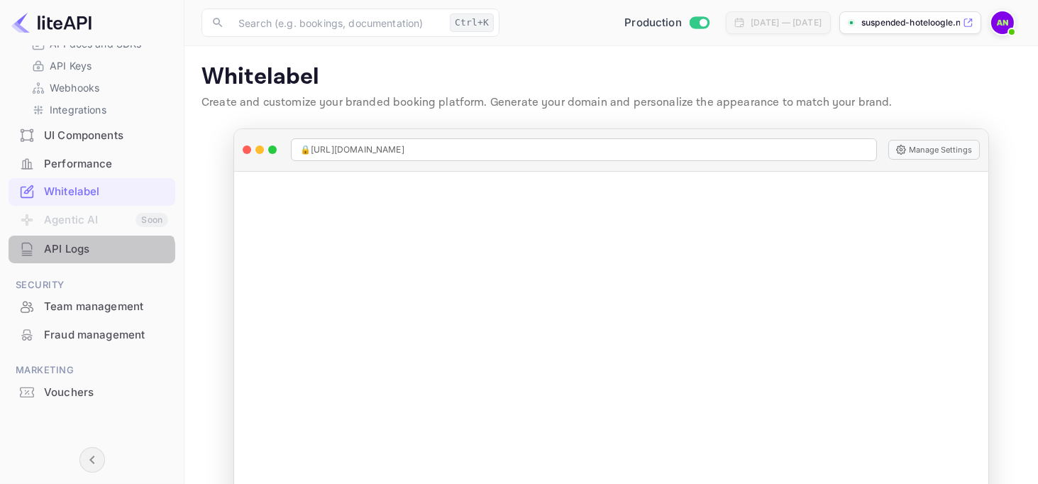
click at [77, 260] on div "API Logs" at bounding box center [92, 250] width 167 height 28
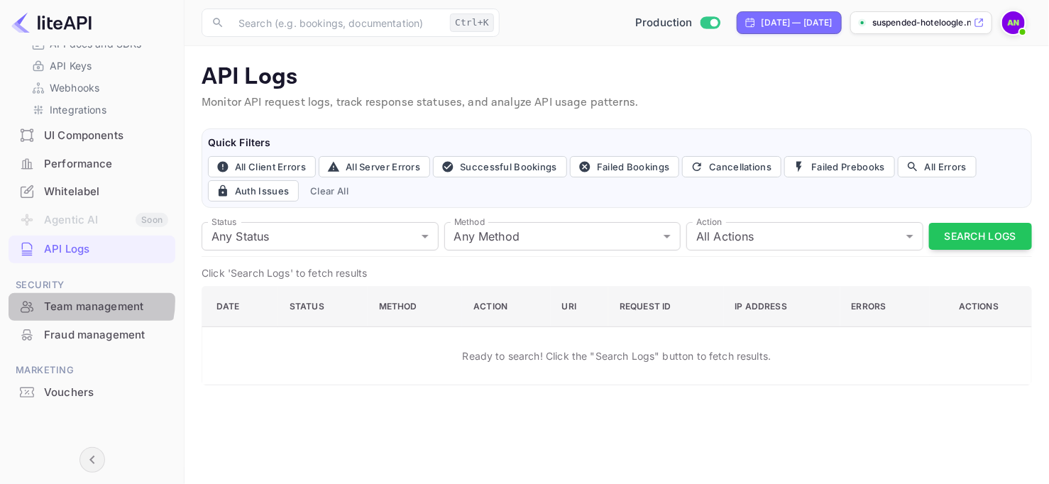
click at [81, 300] on div "Team management" at bounding box center [106, 307] width 124 height 16
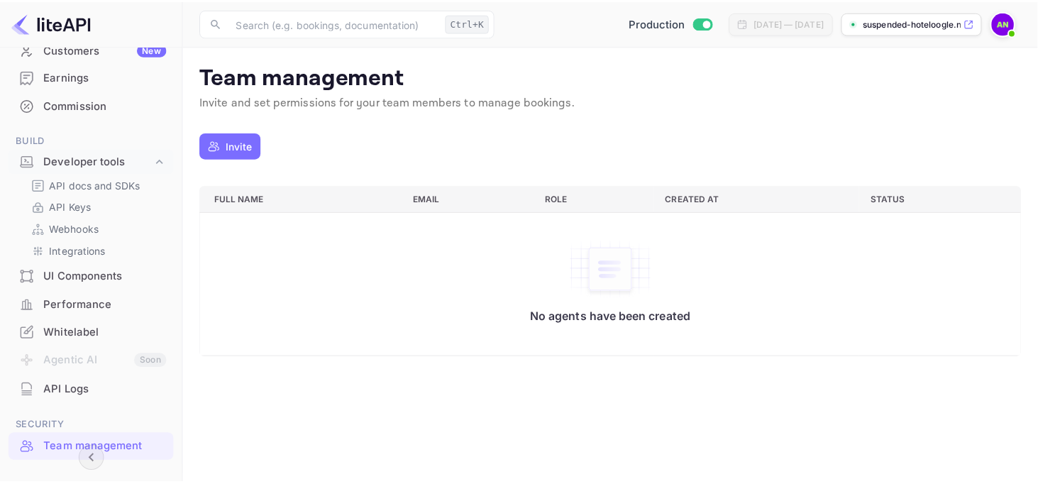
scroll to position [287, 0]
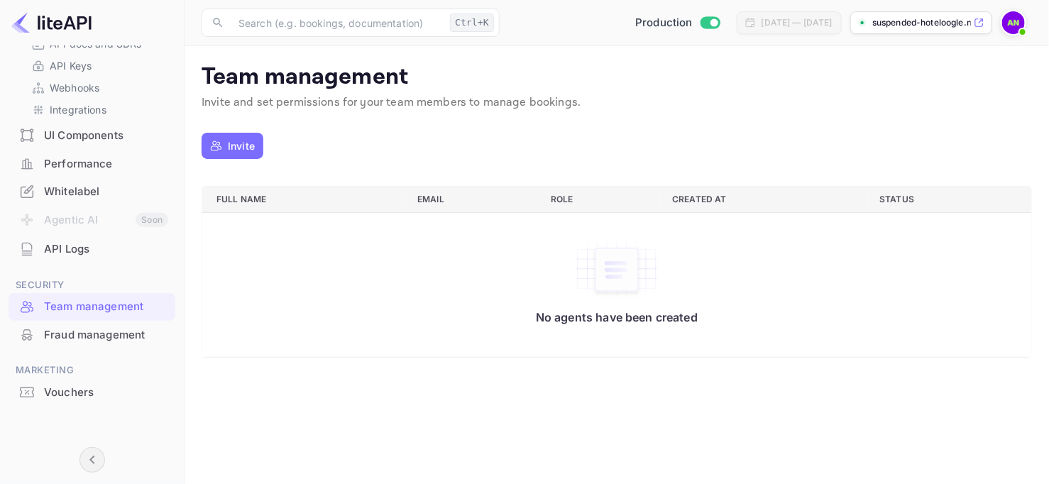
click at [70, 387] on div "Vouchers" at bounding box center [106, 393] width 124 height 16
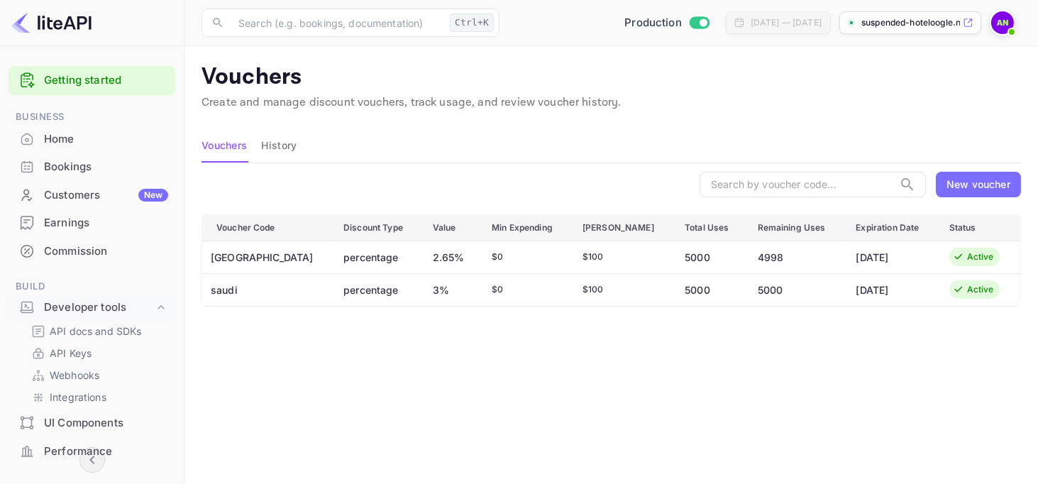
click at [69, 262] on div "Commission" at bounding box center [92, 252] width 167 height 28
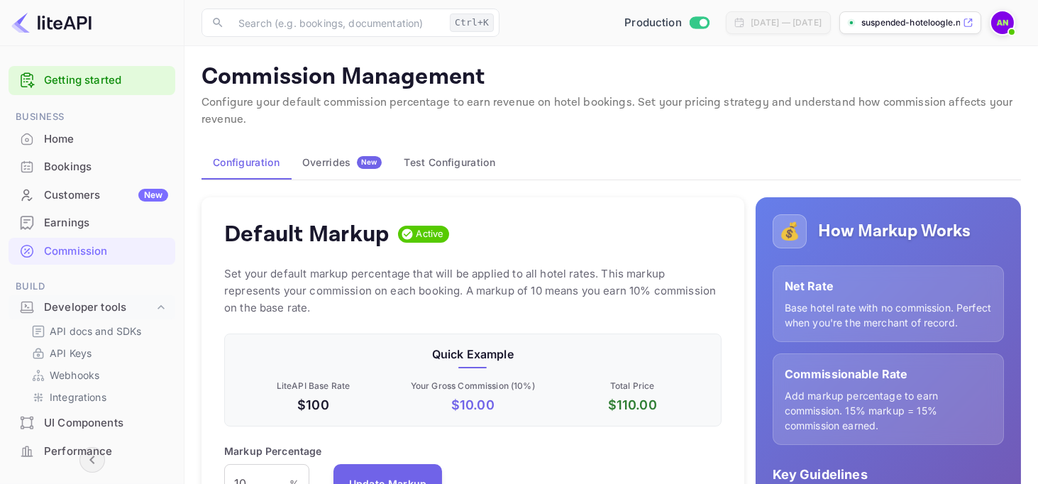
scroll to position [241, 486]
click at [71, 212] on div "Earnings" at bounding box center [92, 223] width 167 height 28
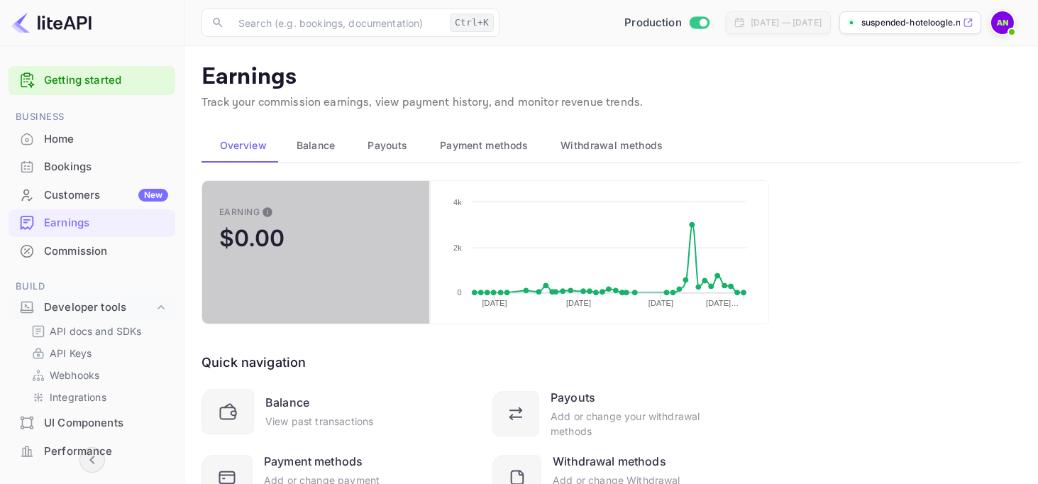
click at [307, 227] on button "Earning $0.00" at bounding box center [316, 252] width 229 height 144
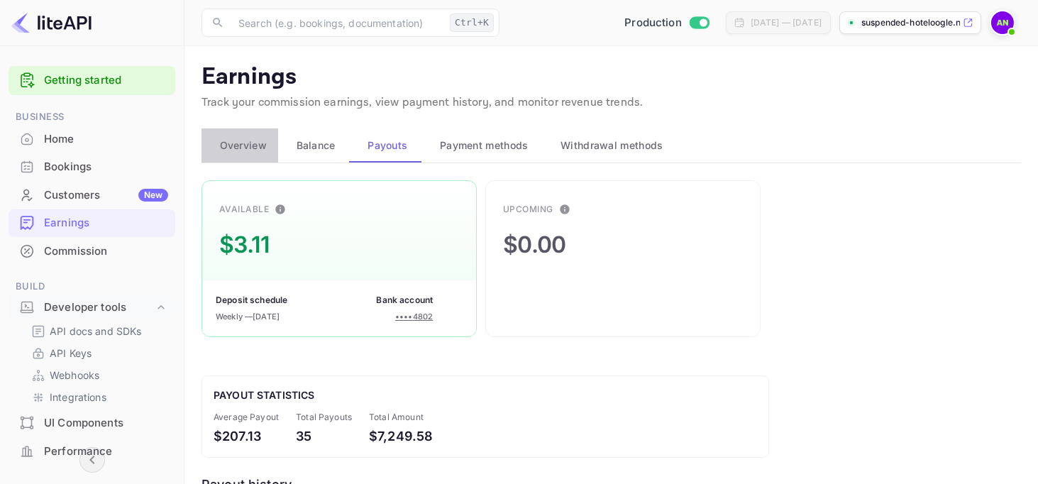
click at [255, 138] on span "Overview" at bounding box center [243, 145] width 47 height 17
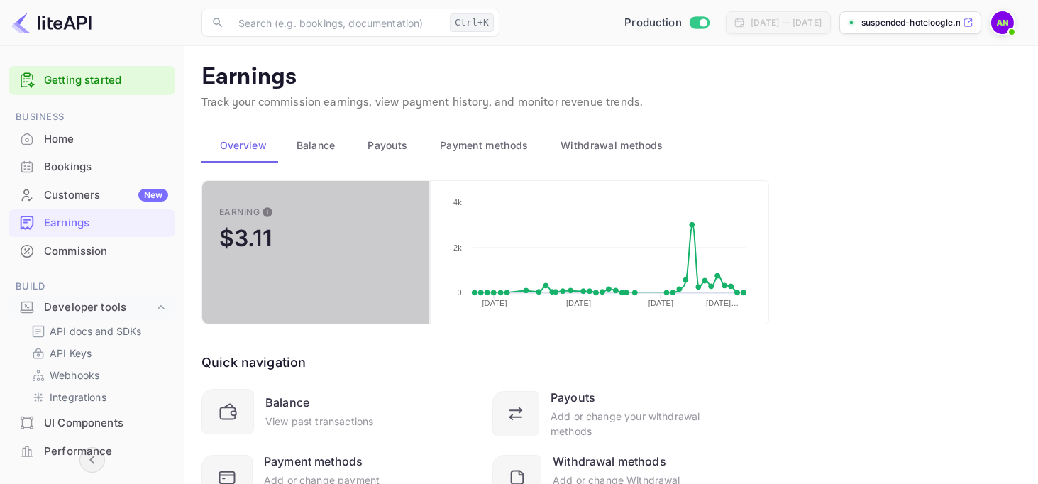
click at [321, 203] on button "Earning $3.11" at bounding box center [316, 252] width 229 height 144
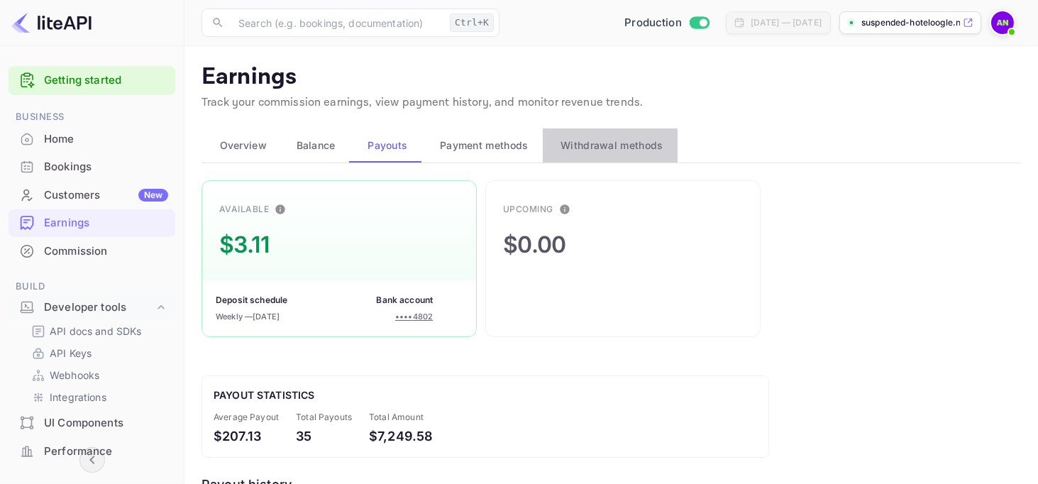
click at [567, 148] on span "Withdrawal methods" at bounding box center [612, 145] width 102 height 17
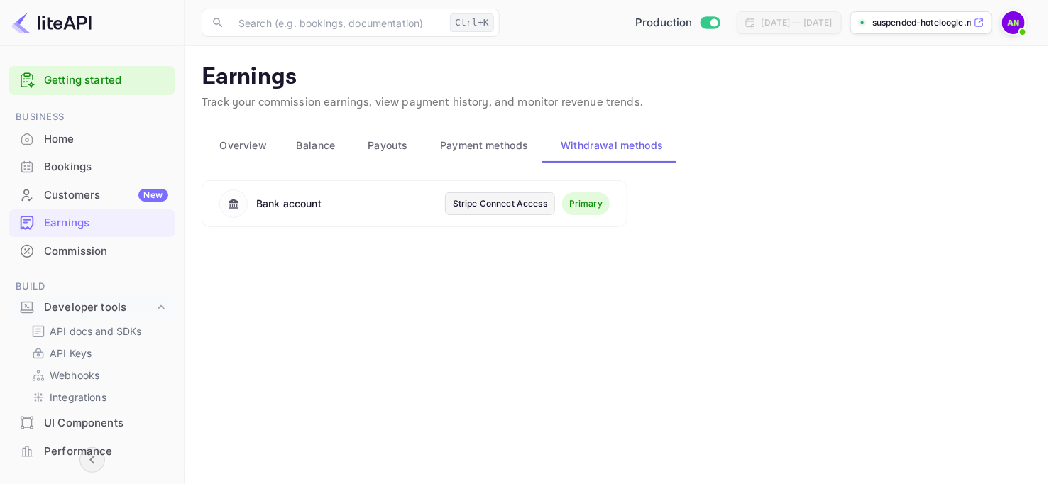
click at [495, 209] on div "Stripe Connect Access" at bounding box center [500, 203] width 94 height 13
click at [45, 150] on div "Home" at bounding box center [92, 140] width 167 height 28
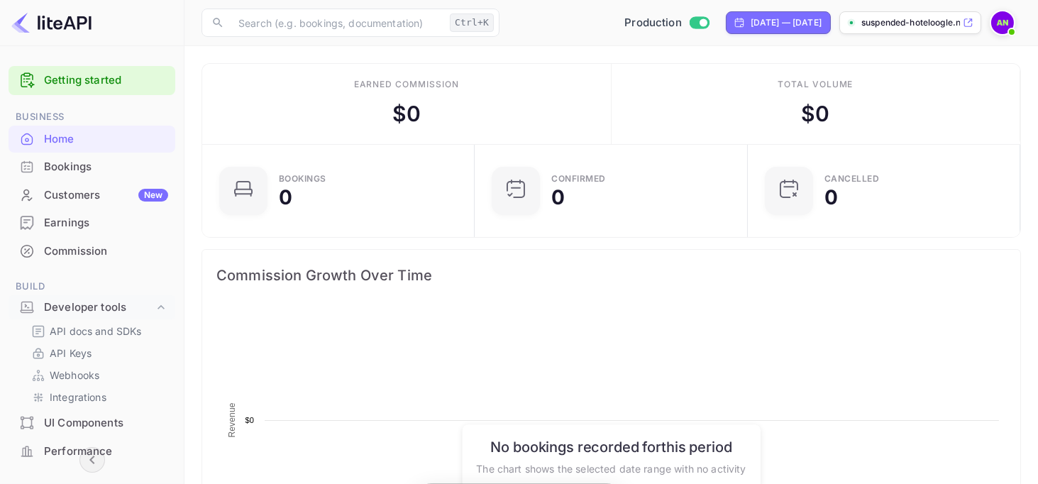
scroll to position [220, 253]
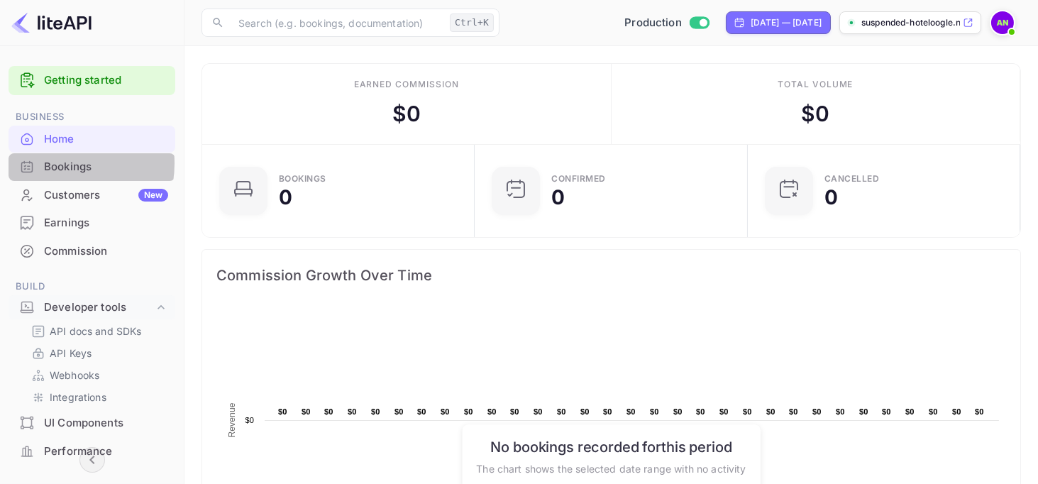
click at [53, 163] on div "Bookings" at bounding box center [106, 167] width 124 height 16
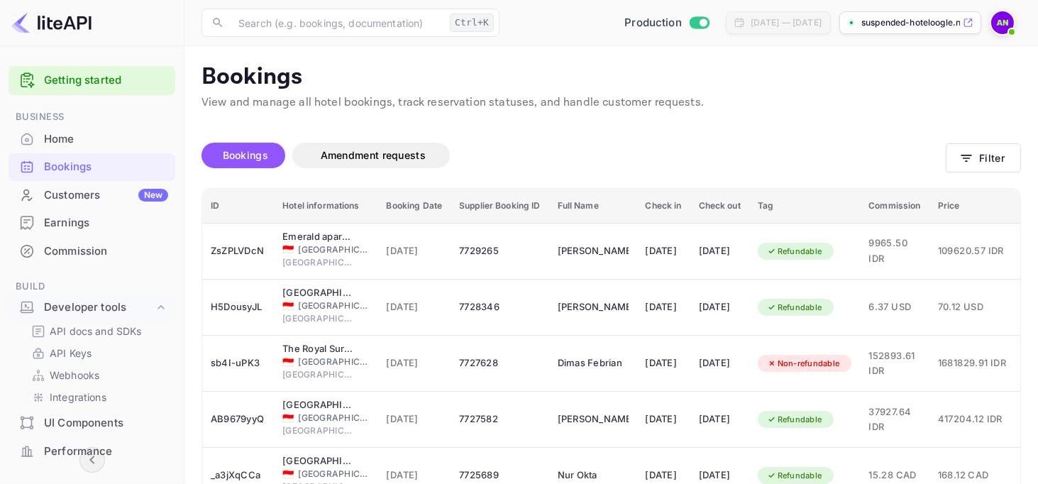
click at [68, 238] on div "Commission" at bounding box center [92, 252] width 167 height 28
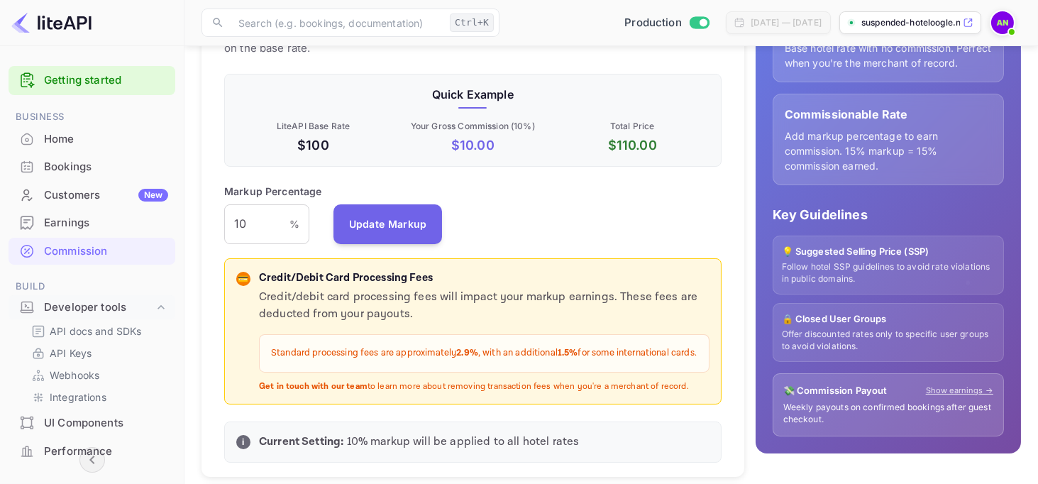
scroll to position [284, 0]
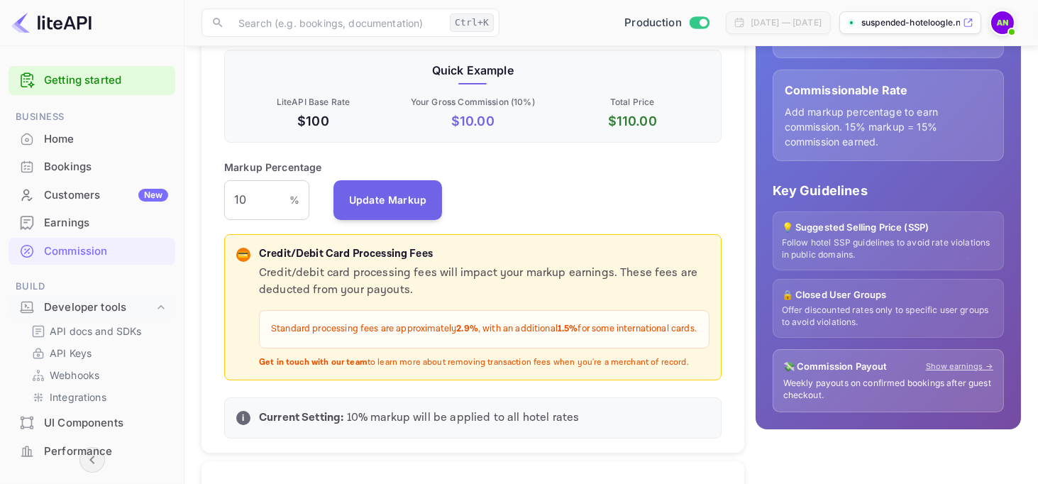
click at [419, 369] on p "Get in touch with our team to learn more about removing transaction fees when y…" at bounding box center [484, 363] width 451 height 12
click at [515, 369] on p "Get in touch with our team to learn more about removing transaction fees when y…" at bounding box center [484, 363] width 451 height 12
click at [957, 373] on link "Show earnings →" at bounding box center [959, 367] width 67 height 12
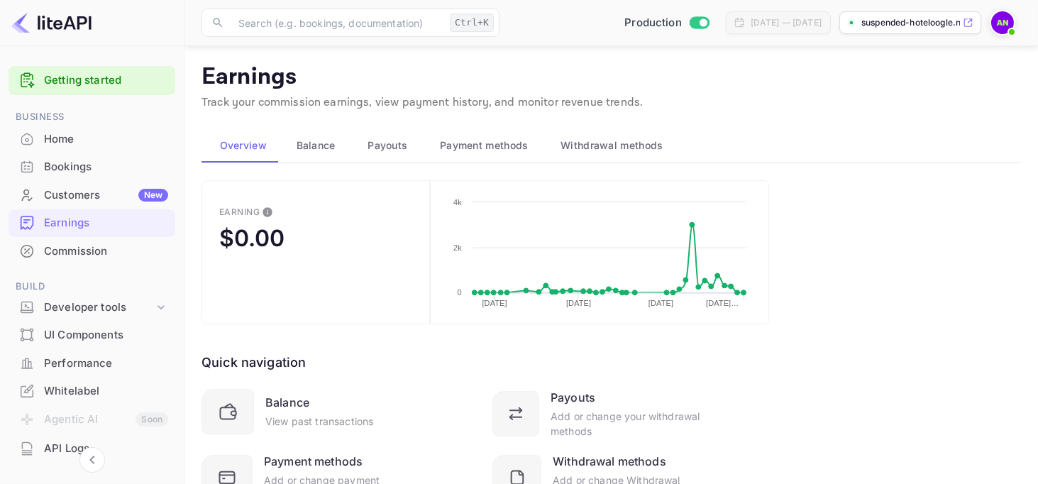
scroll to position [70, 0]
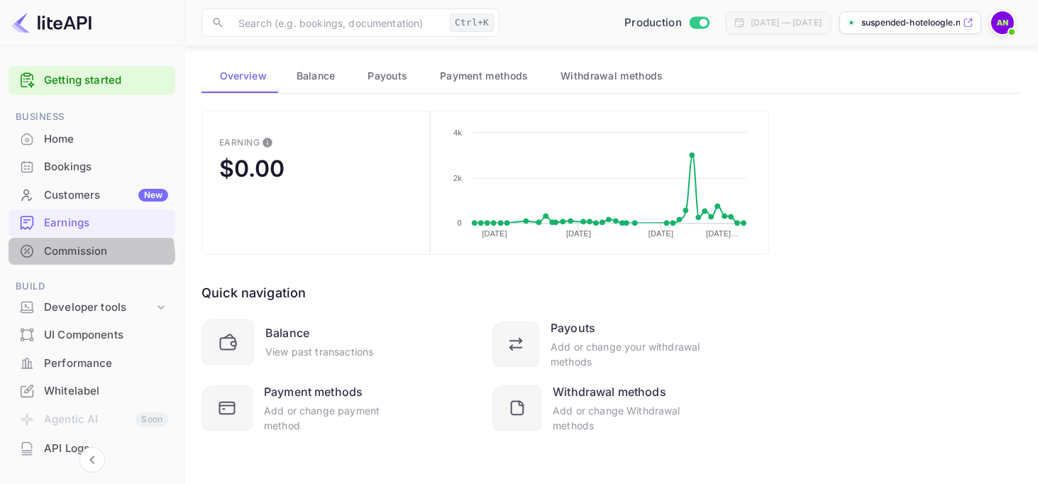
click at [75, 257] on div "Commission" at bounding box center [106, 251] width 124 height 16
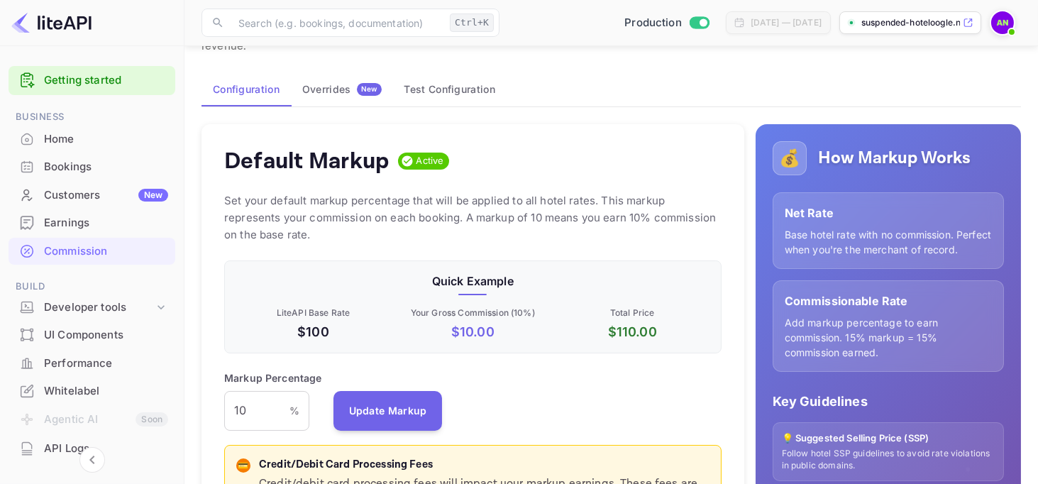
scroll to position [71, 0]
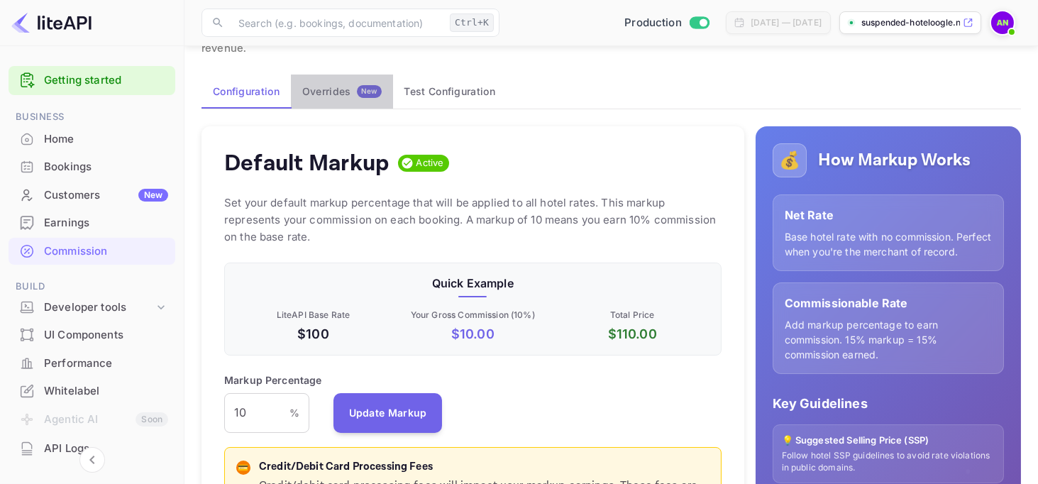
click at [314, 87] on div "Overrides New" at bounding box center [341, 91] width 79 height 13
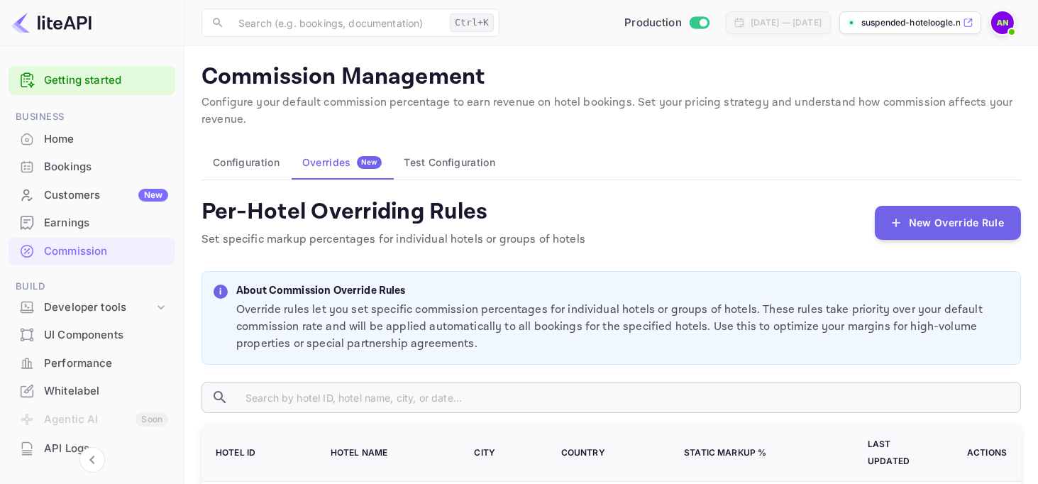
click at [461, 153] on button "Test Configuration" at bounding box center [450, 162] width 114 height 34
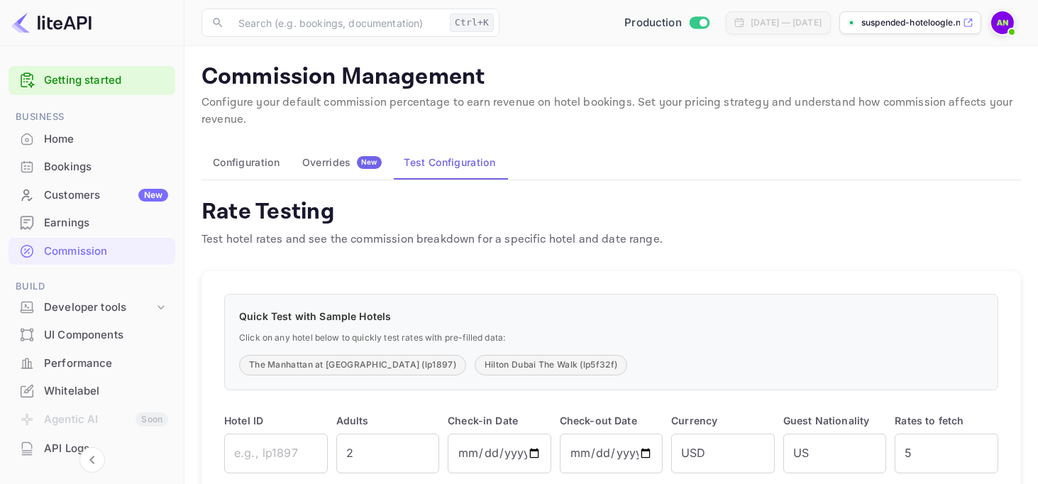
click at [234, 134] on div "Commission Management Configure your default commission percentage to earn reve…" at bounding box center [612, 315] width 820 height 504
click at [243, 157] on button "Configuration" at bounding box center [246, 162] width 89 height 34
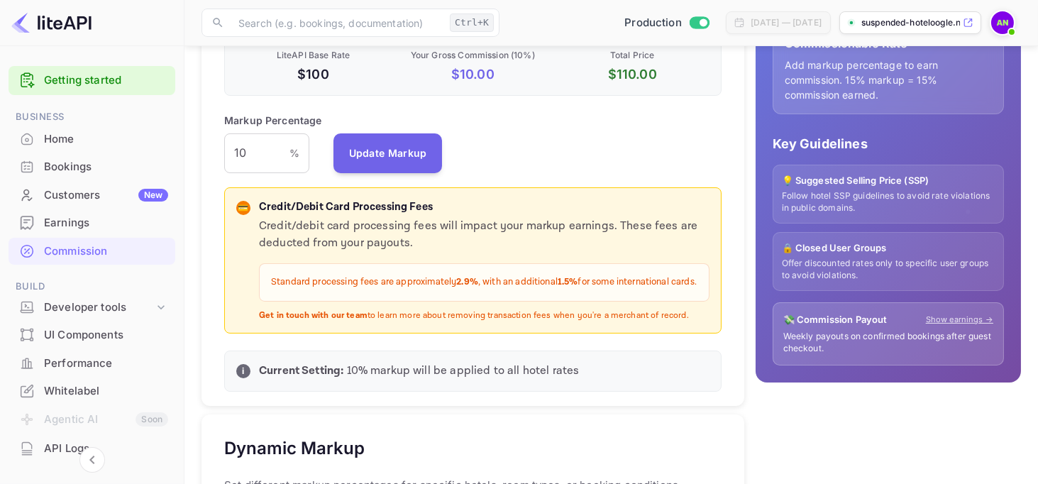
scroll to position [355, 0]
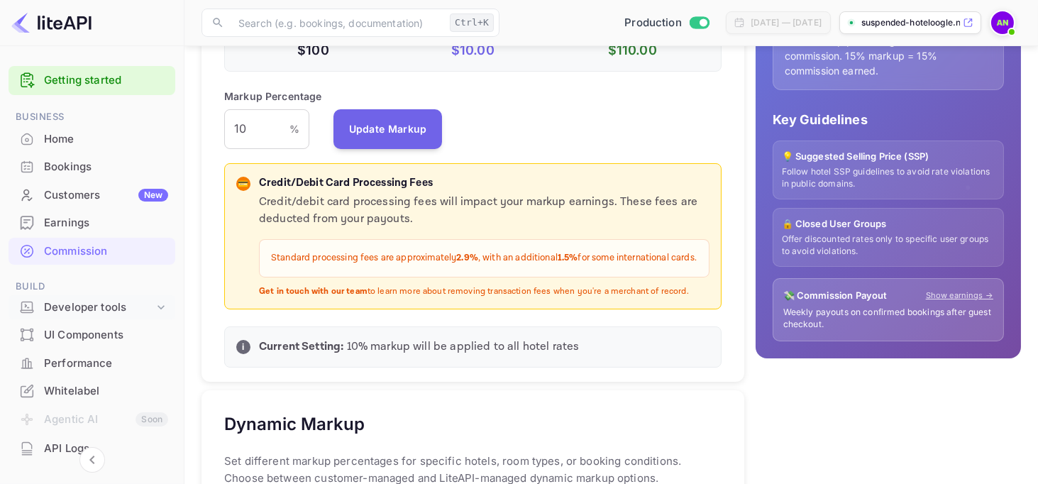
click at [114, 307] on div "Developer tools" at bounding box center [99, 308] width 110 height 16
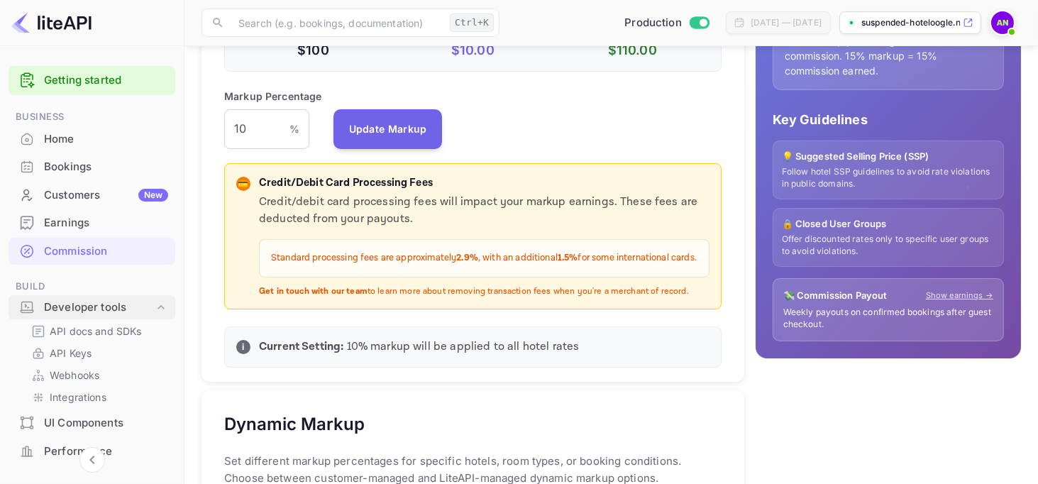
click at [114, 307] on div "Developer tools" at bounding box center [99, 308] width 110 height 16
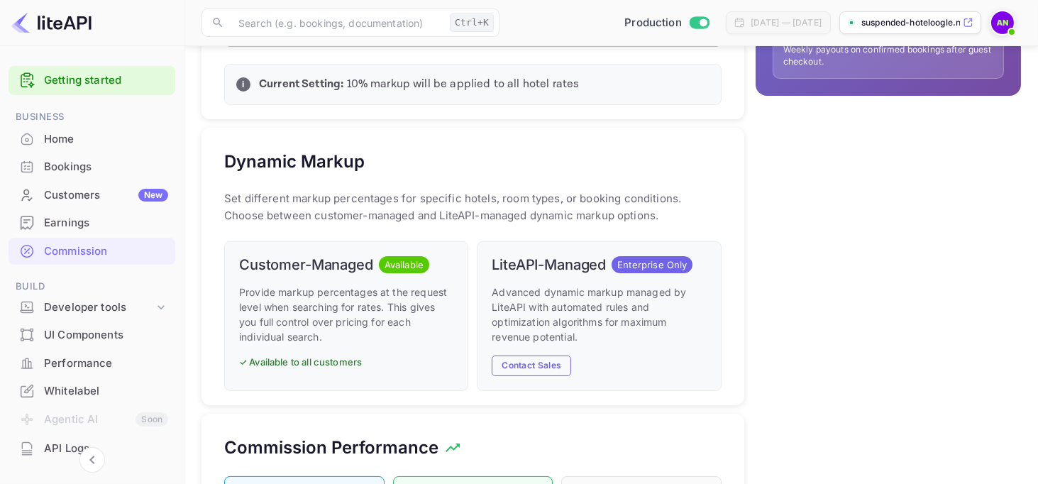
scroll to position [639, 0]
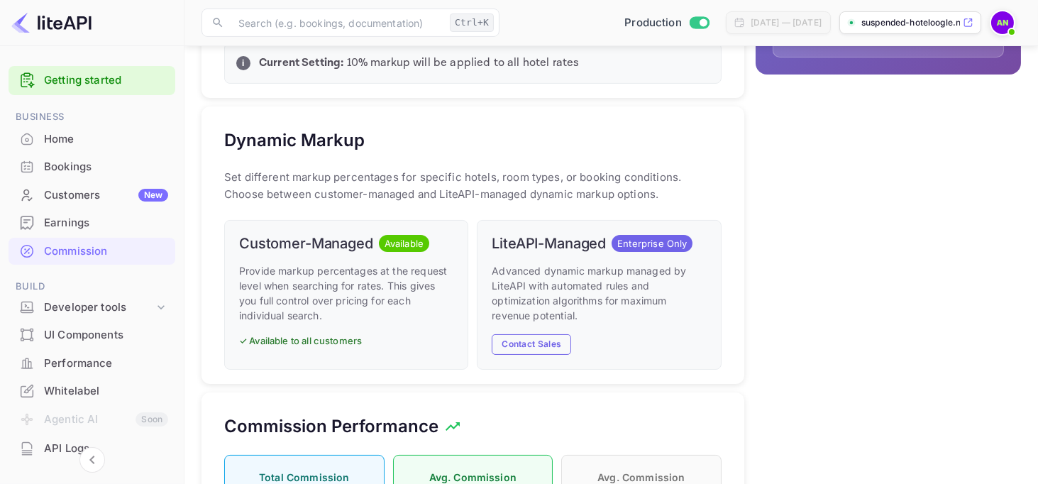
click at [388, 251] on span "Available" at bounding box center [404, 244] width 50 height 14
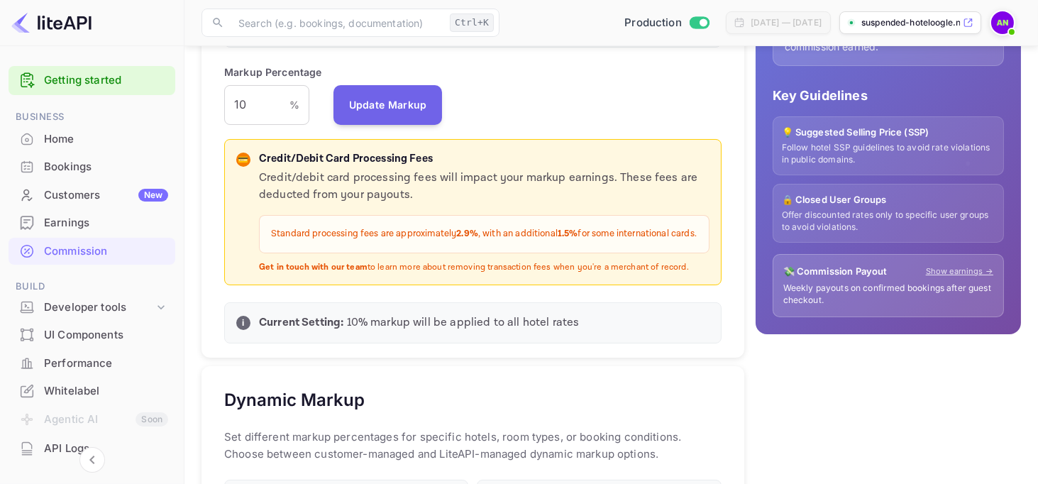
scroll to position [400, 0]
